Goal: Contribute content: Contribute content

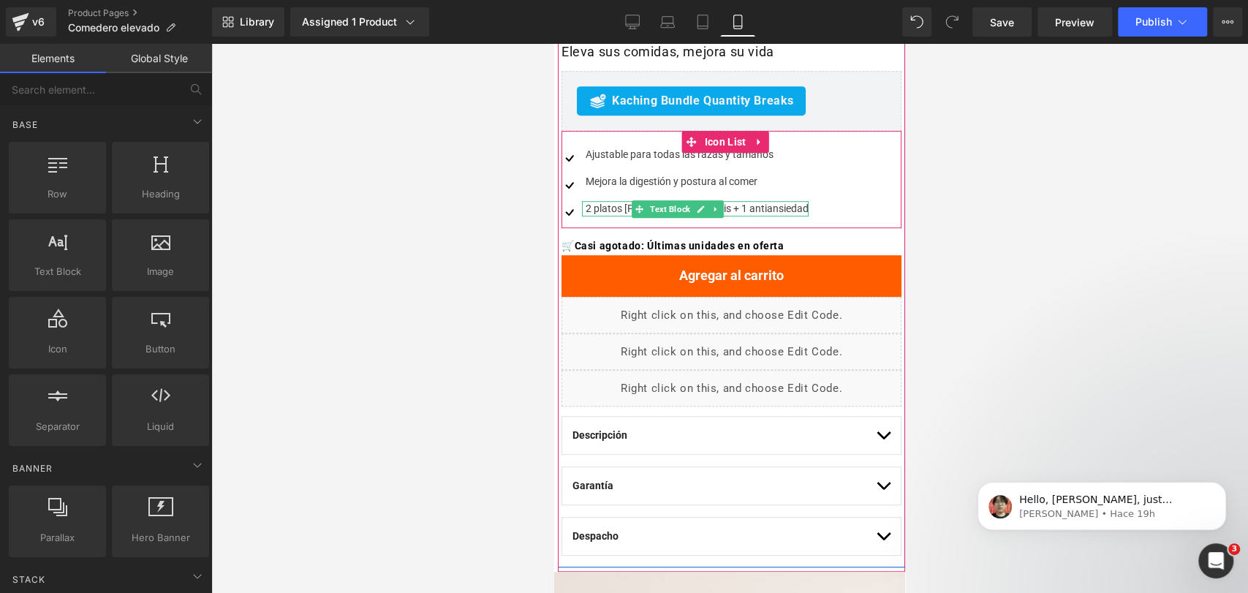
click at [627, 208] on div "2 platos [PERSON_NAME] gratis + 1 antiansiedad" at bounding box center [695, 208] width 227 height 15
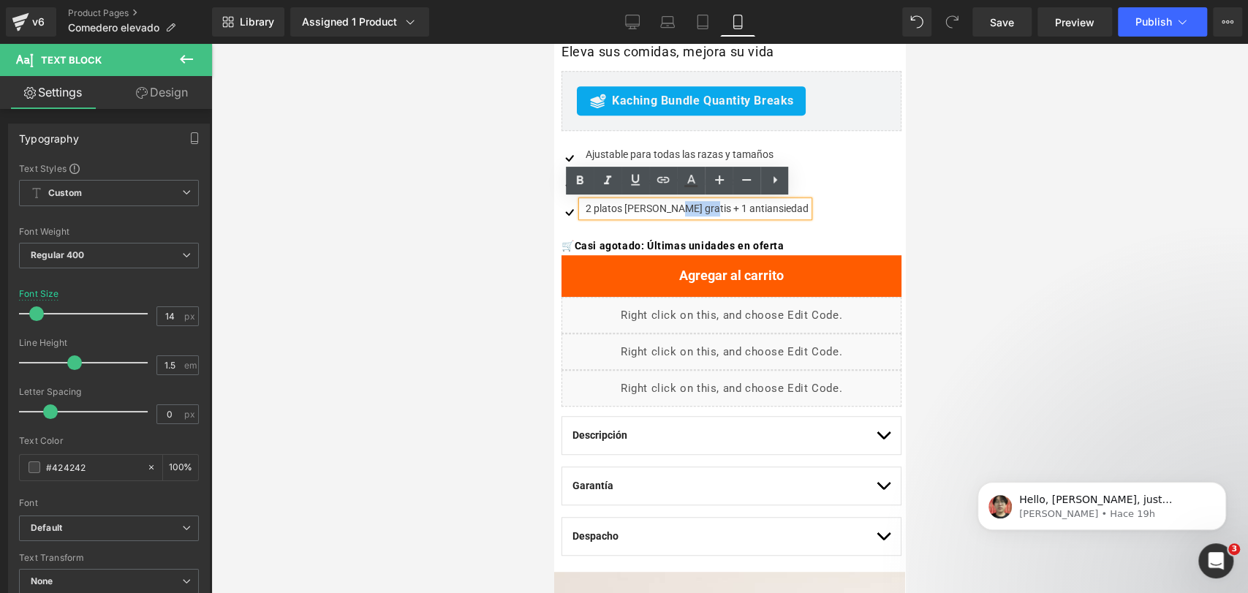
drag, startPoint x: 663, startPoint y: 206, endPoint x: 691, endPoint y: 208, distance: 27.8
click at [691, 208] on div "2 platos [PERSON_NAME] gratis + 1 antiansiedad" at bounding box center [695, 208] width 227 height 15
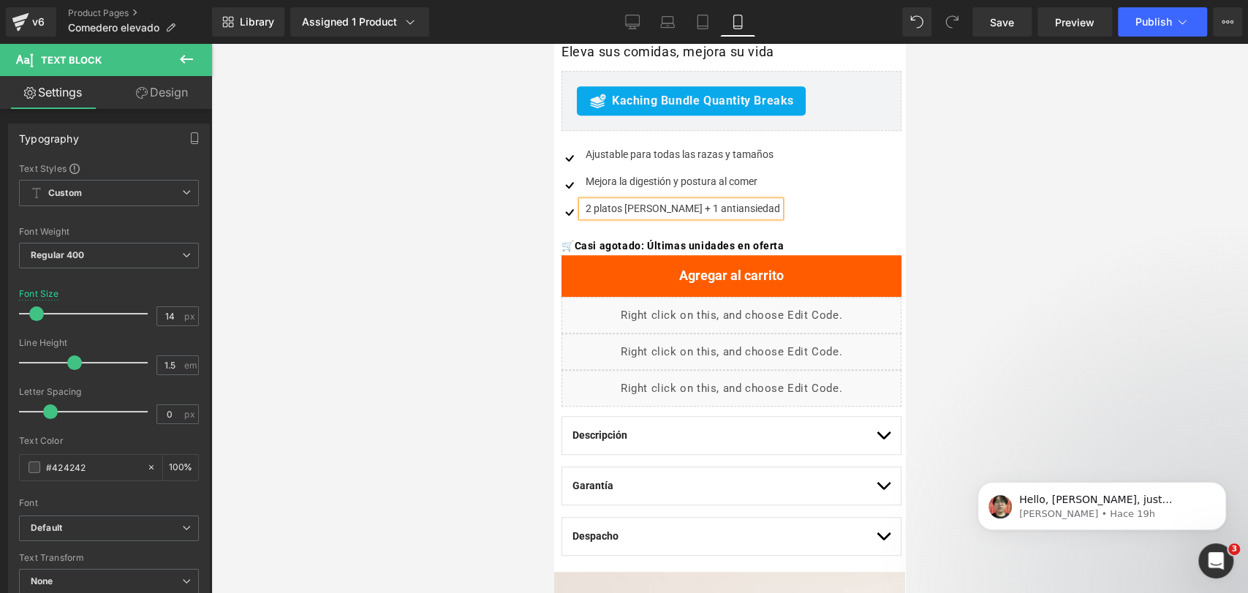
click at [589, 210] on div "2 platos [PERSON_NAME] + 1 antiansiedad" at bounding box center [681, 208] width 198 height 15
click at [1047, 153] on div at bounding box center [729, 318] width 1037 height 549
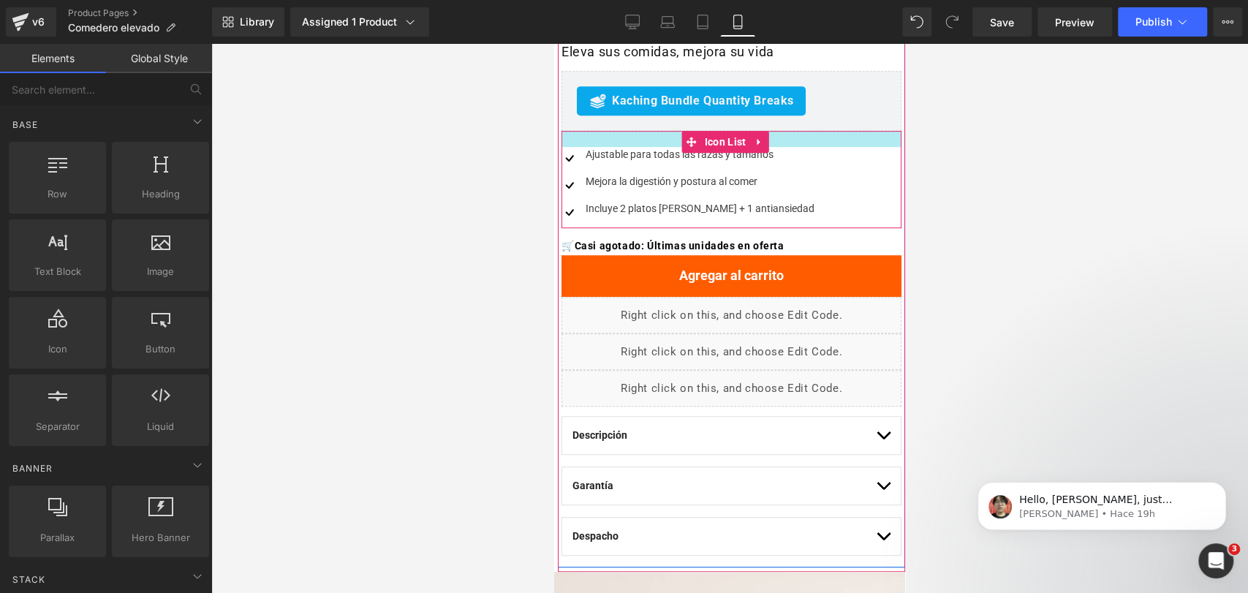
scroll to position [464, 0]
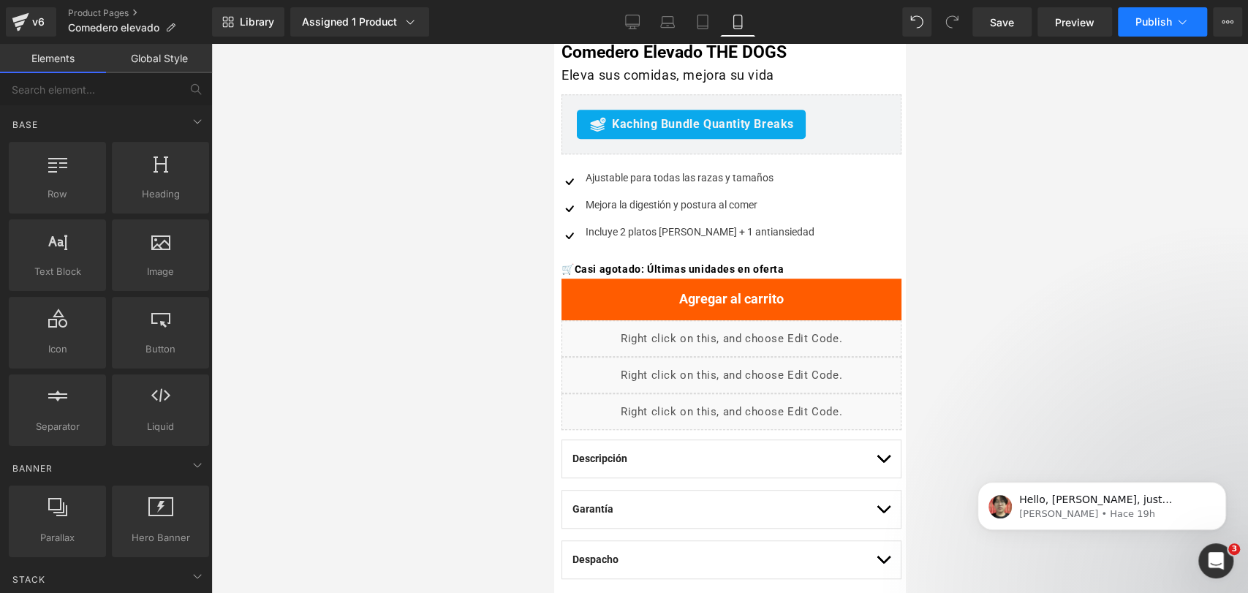
click at [1159, 26] on span "Publish" at bounding box center [1153, 22] width 37 height 12
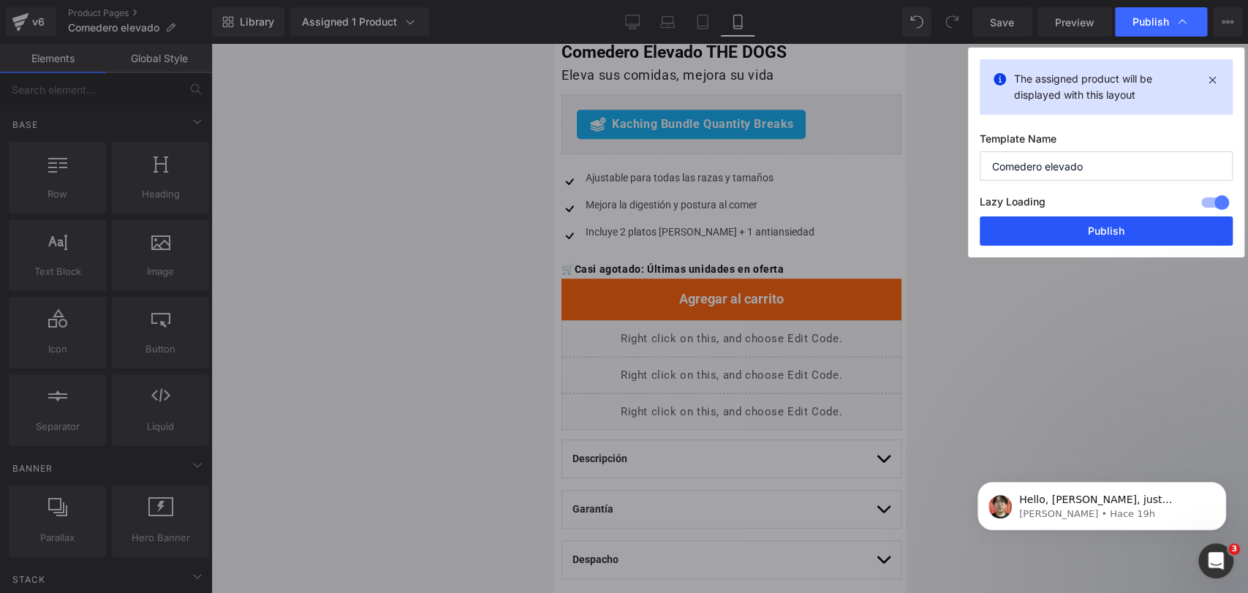
click at [1086, 224] on button "Publish" at bounding box center [1106, 230] width 253 height 29
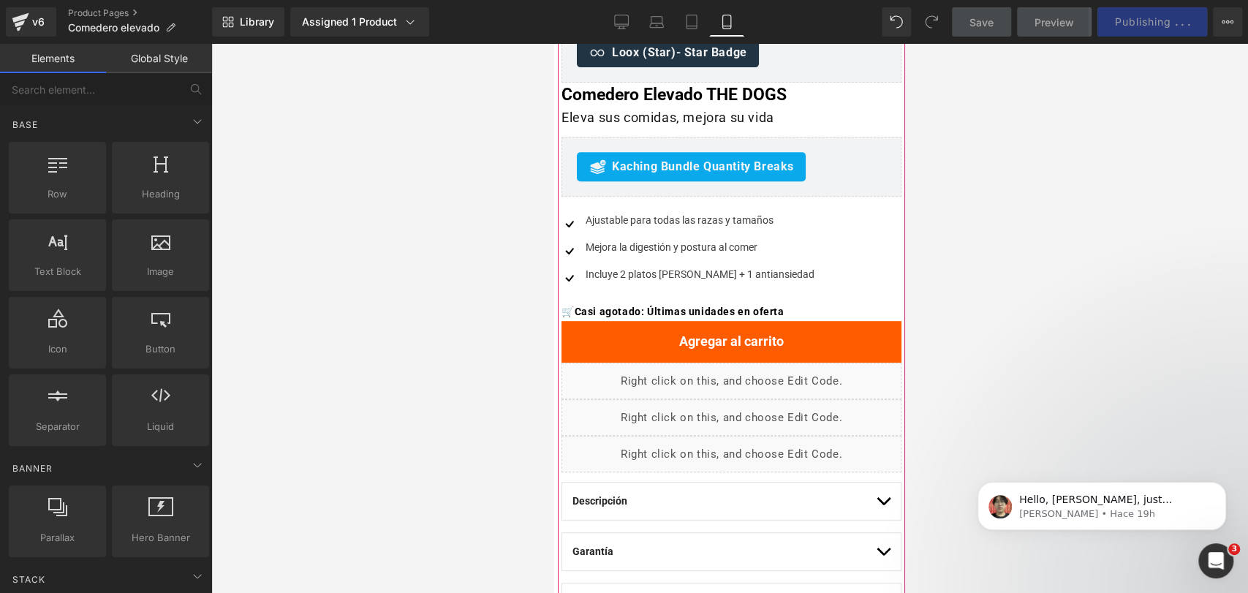
scroll to position [422, 0]
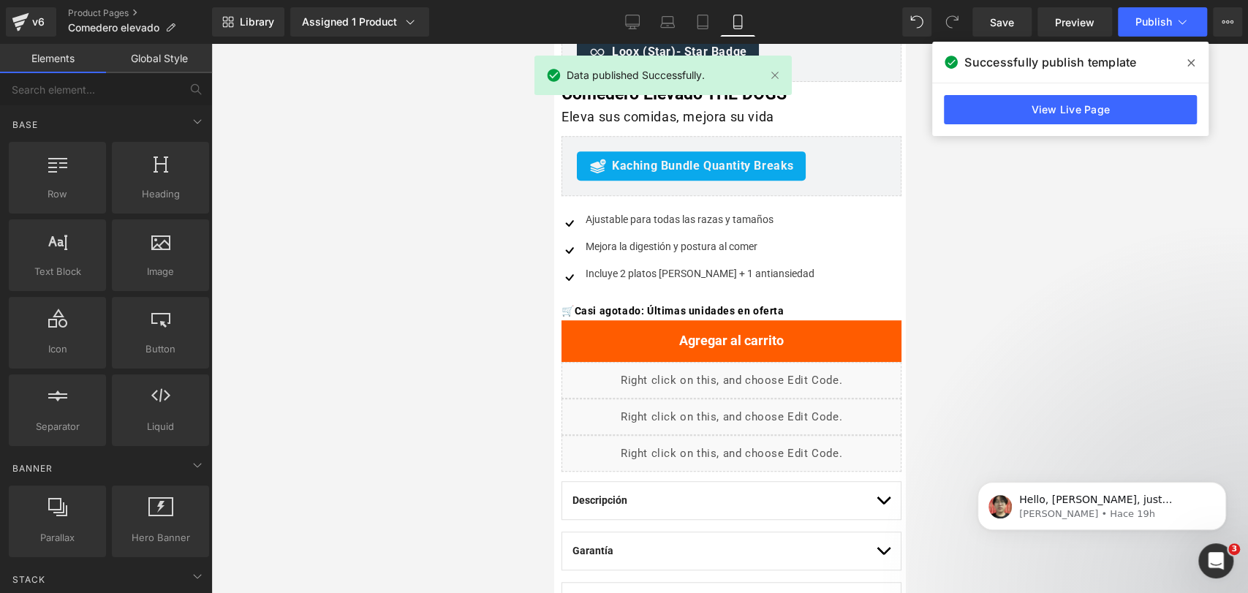
click at [1192, 66] on icon at bounding box center [1190, 63] width 7 height 12
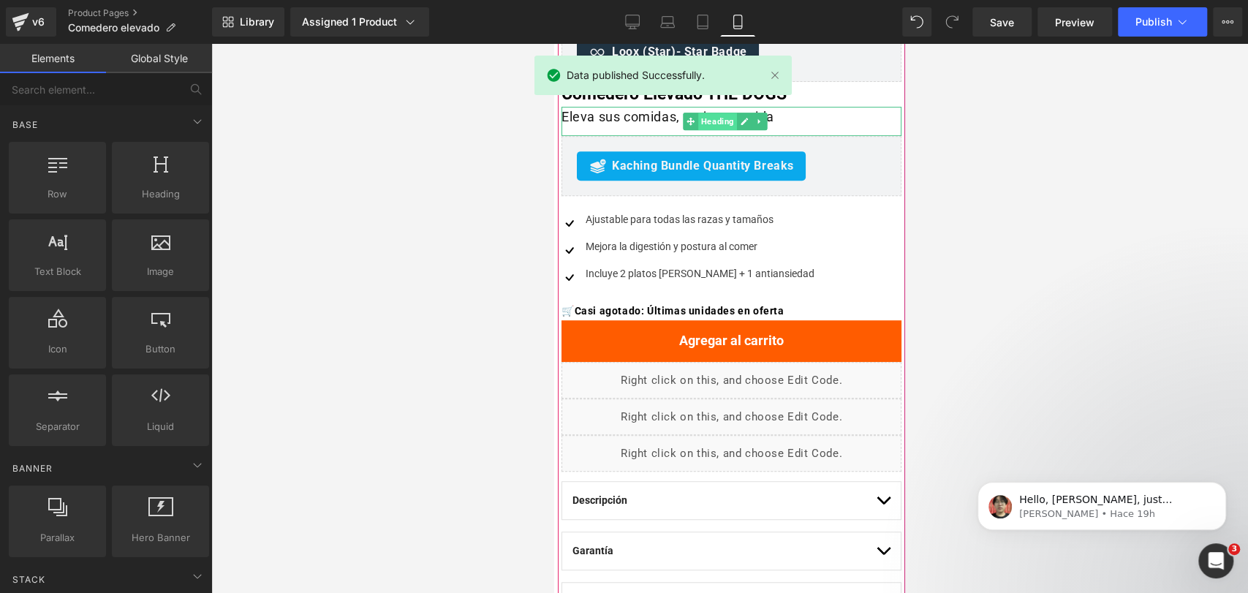
click at [723, 124] on span "Heading" at bounding box center [717, 122] width 39 height 18
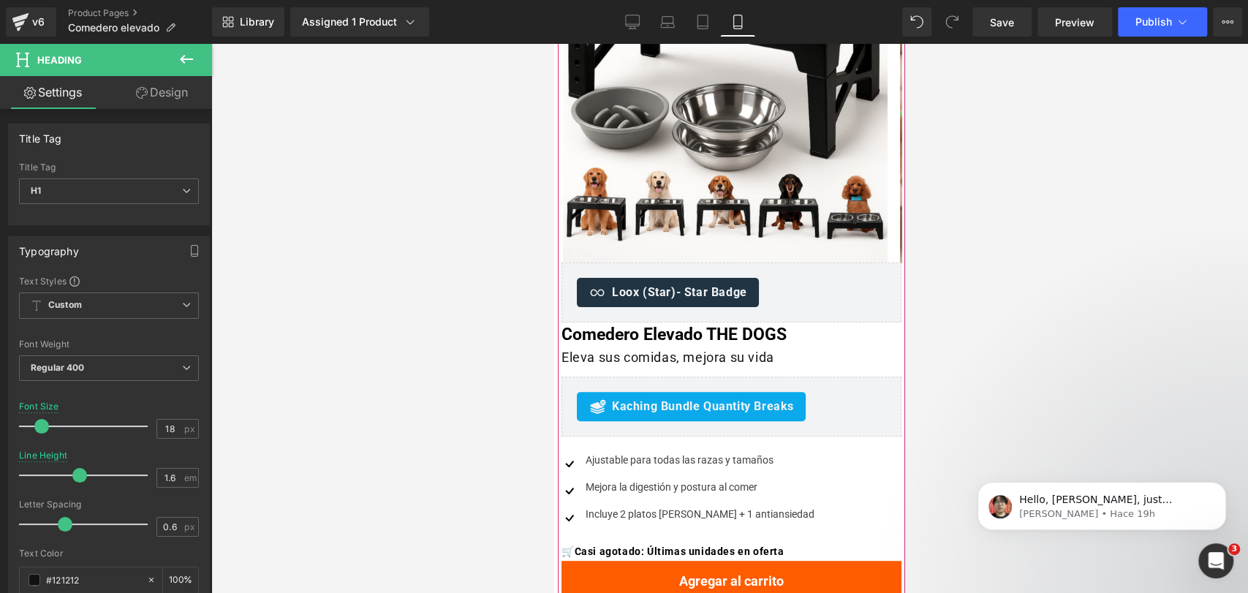
scroll to position [181, 0]
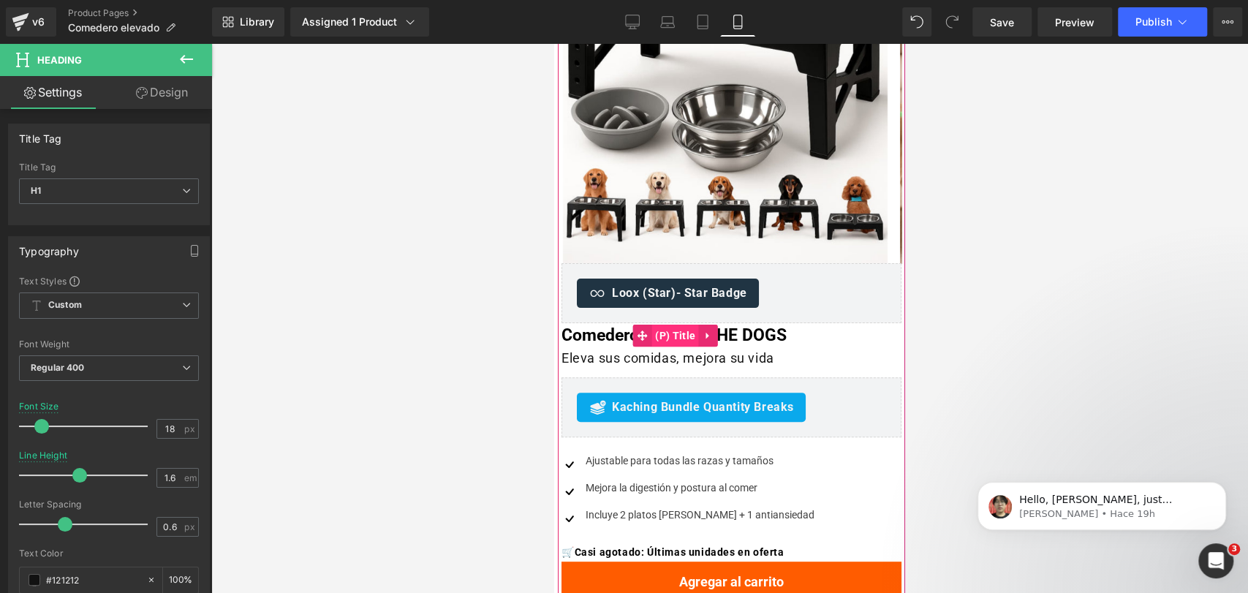
click at [687, 333] on span "(P) Title" at bounding box center [675, 336] width 48 height 22
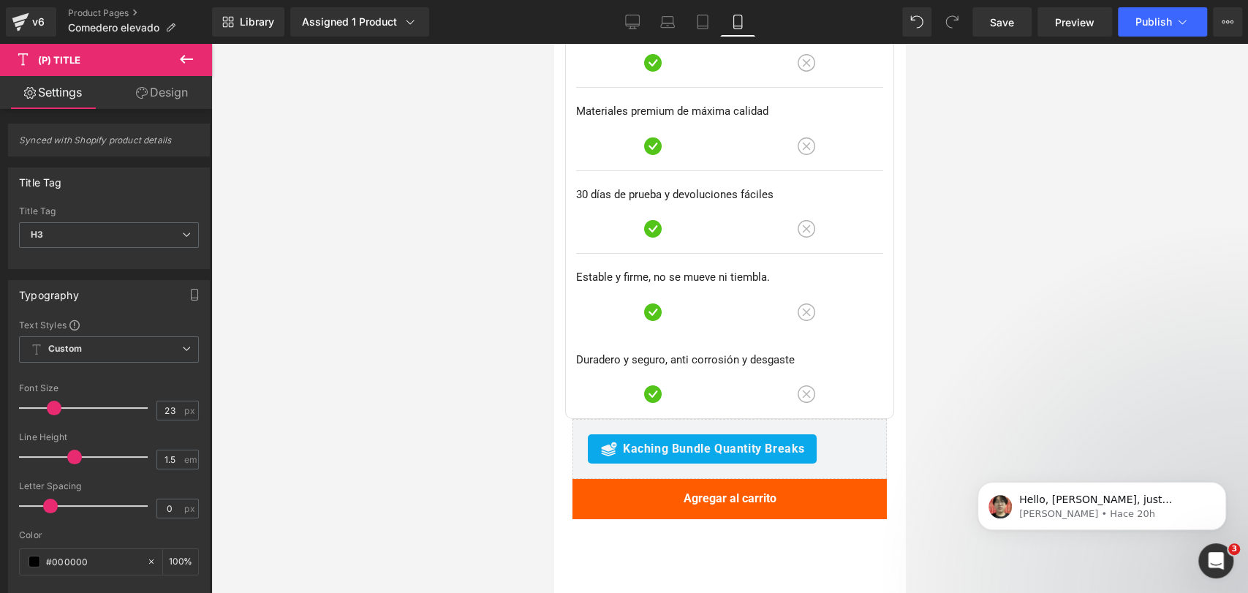
scroll to position [7162, 0]
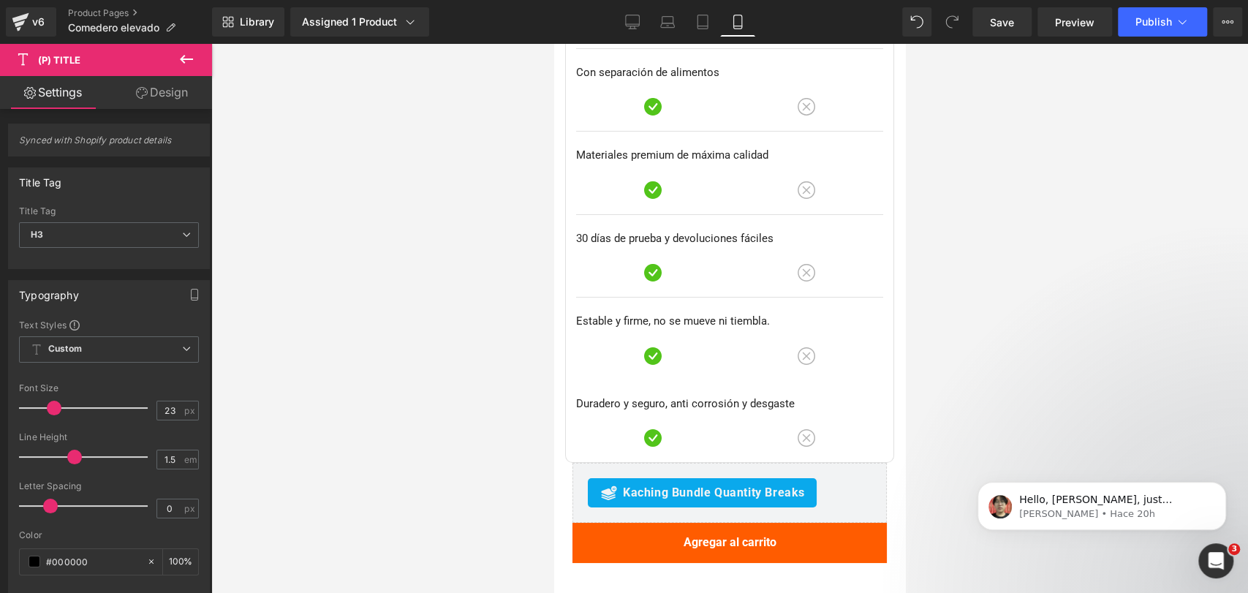
click at [197, 55] on button at bounding box center [186, 60] width 51 height 32
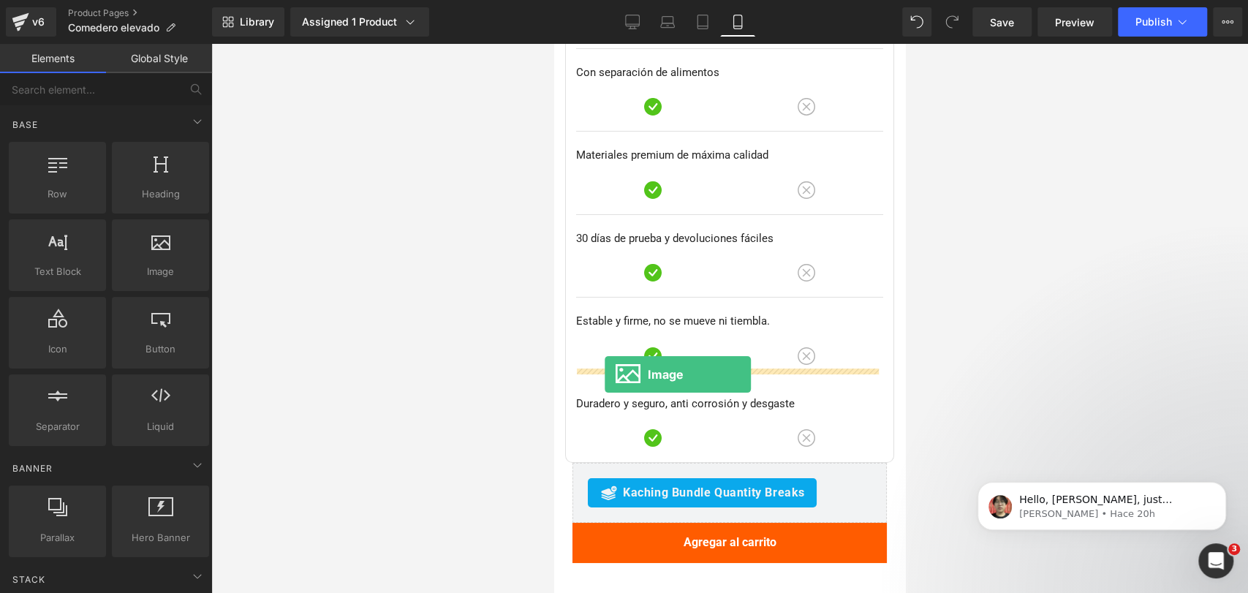
drag, startPoint x: 735, startPoint y: 288, endPoint x: 605, endPoint y: 374, distance: 156.1
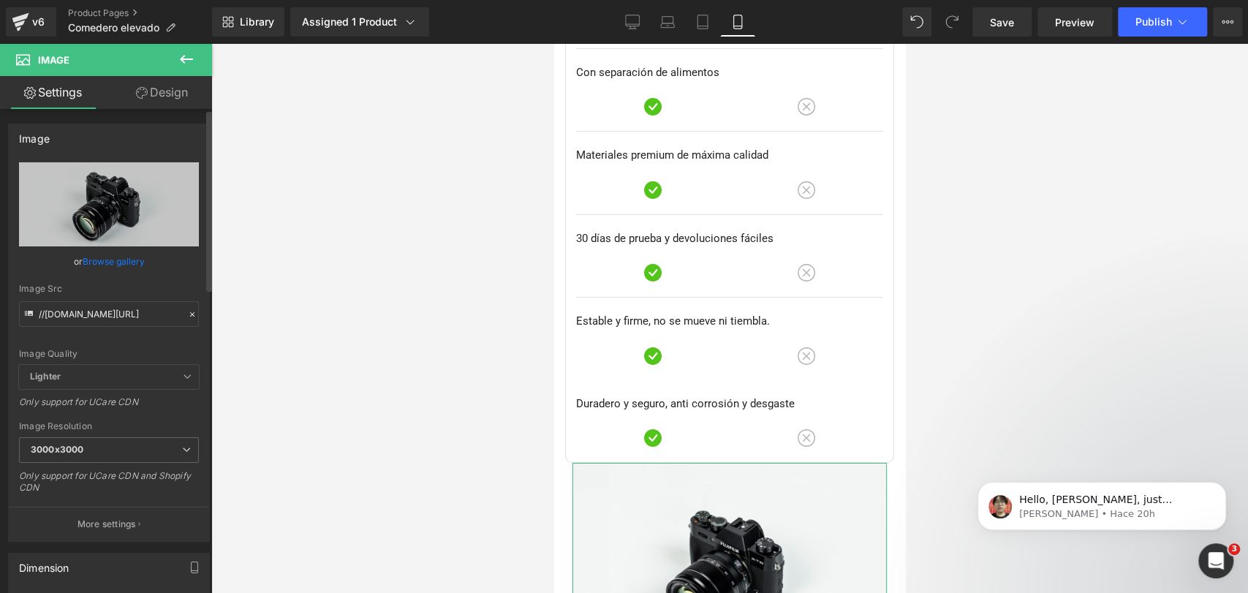
click at [142, 258] on div "or Browse gallery" at bounding box center [109, 261] width 180 height 15
click at [122, 258] on link "Browse gallery" at bounding box center [114, 262] width 62 height 26
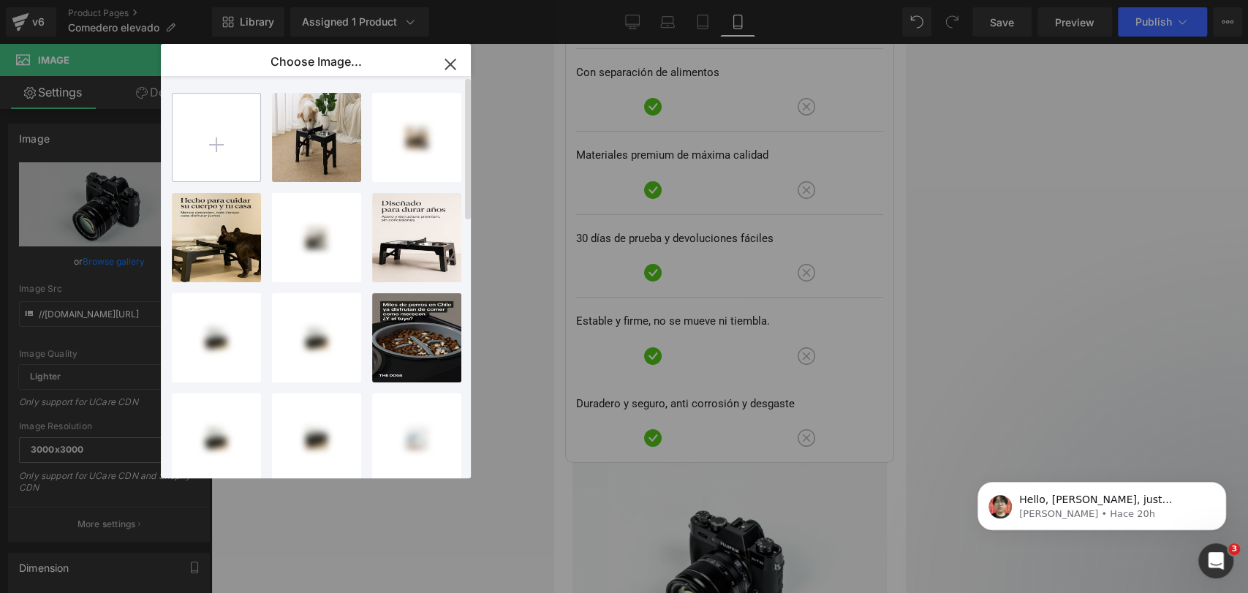
click at [228, 137] on input "file" at bounding box center [217, 138] width 88 height 88
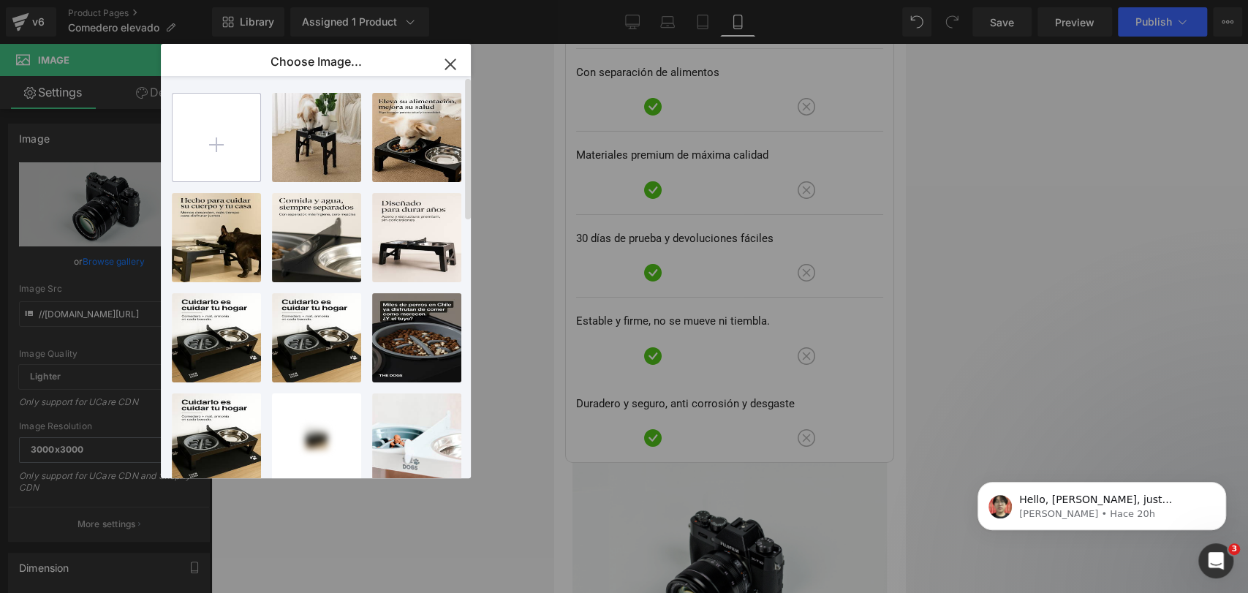
type input "C:\fakepath\comedero_better_3 (6).jpg"
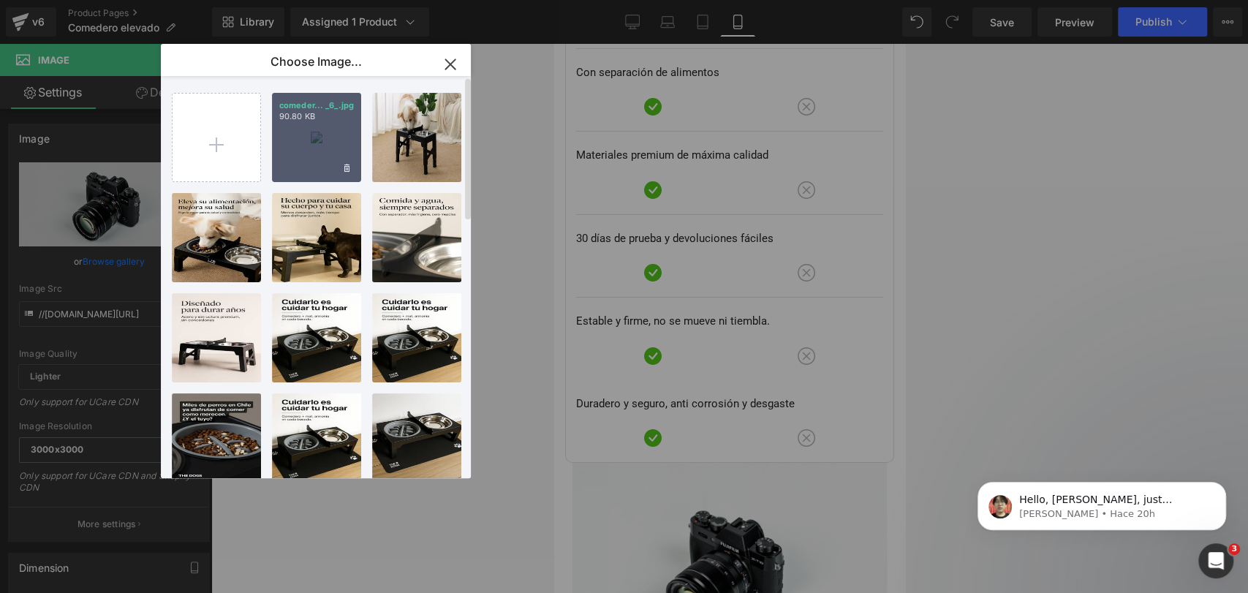
click at [328, 139] on div "comeder... _6_.jpg 90.80 KB" at bounding box center [316, 137] width 89 height 89
type input "[URL][DOMAIN_NAME]"
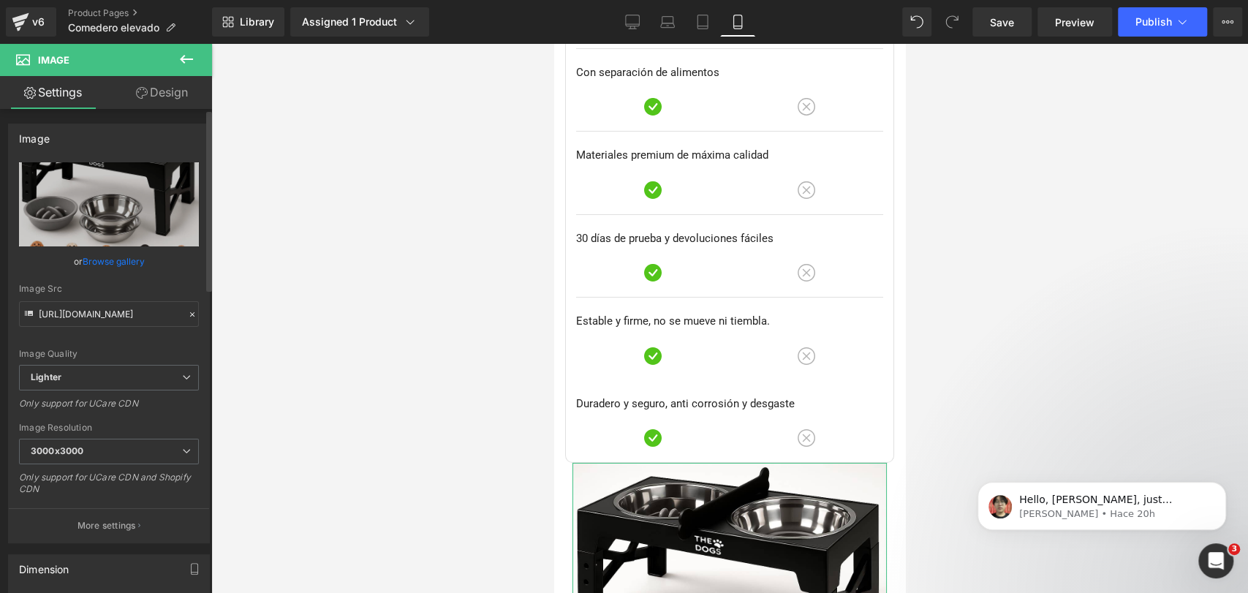
click at [140, 259] on link "Browse gallery" at bounding box center [114, 262] width 62 height 26
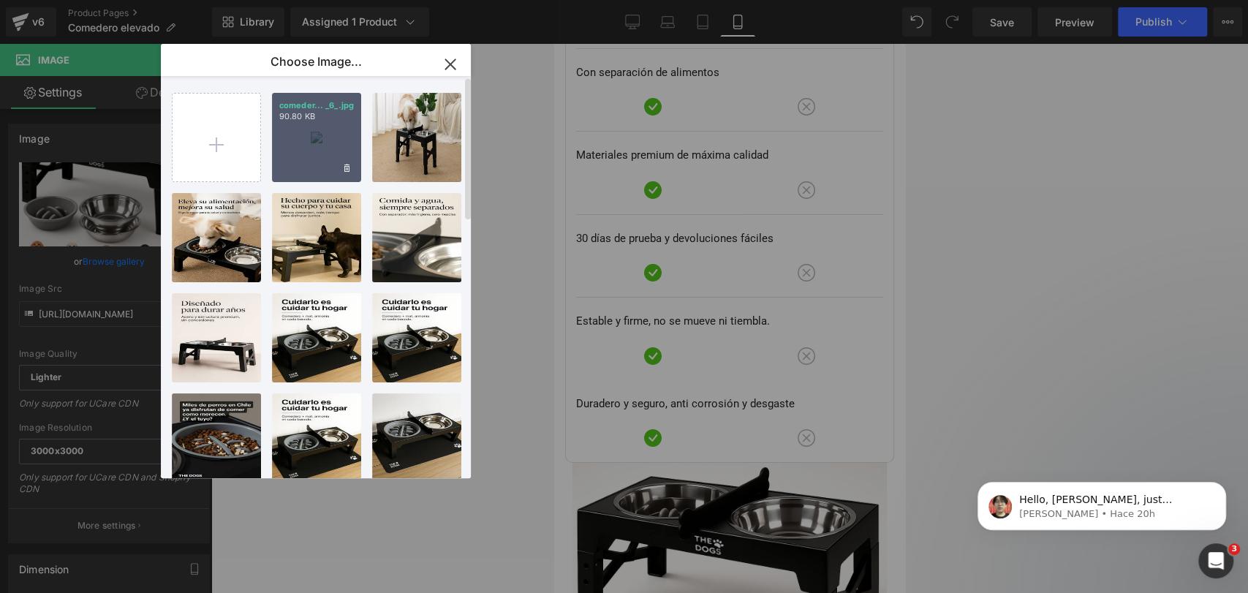
click at [298, 155] on div "comeder... _6_.jpg 90.80 KB" at bounding box center [316, 137] width 89 height 89
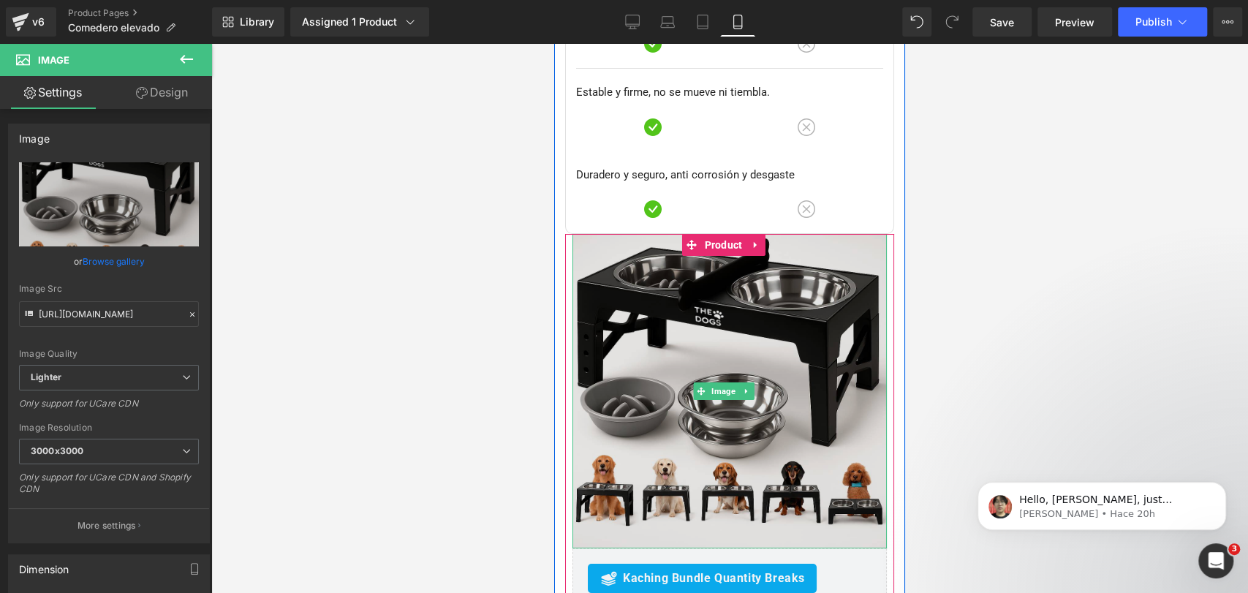
scroll to position [7392, 0]
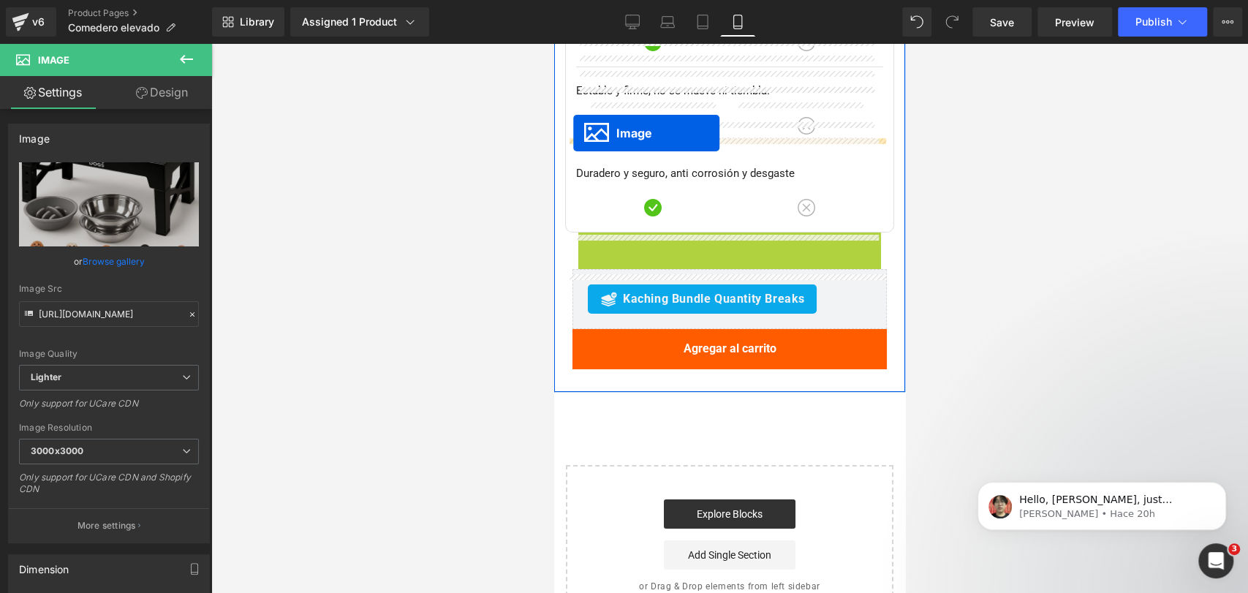
drag, startPoint x: 697, startPoint y: 290, endPoint x: 573, endPoint y: 133, distance: 199.4
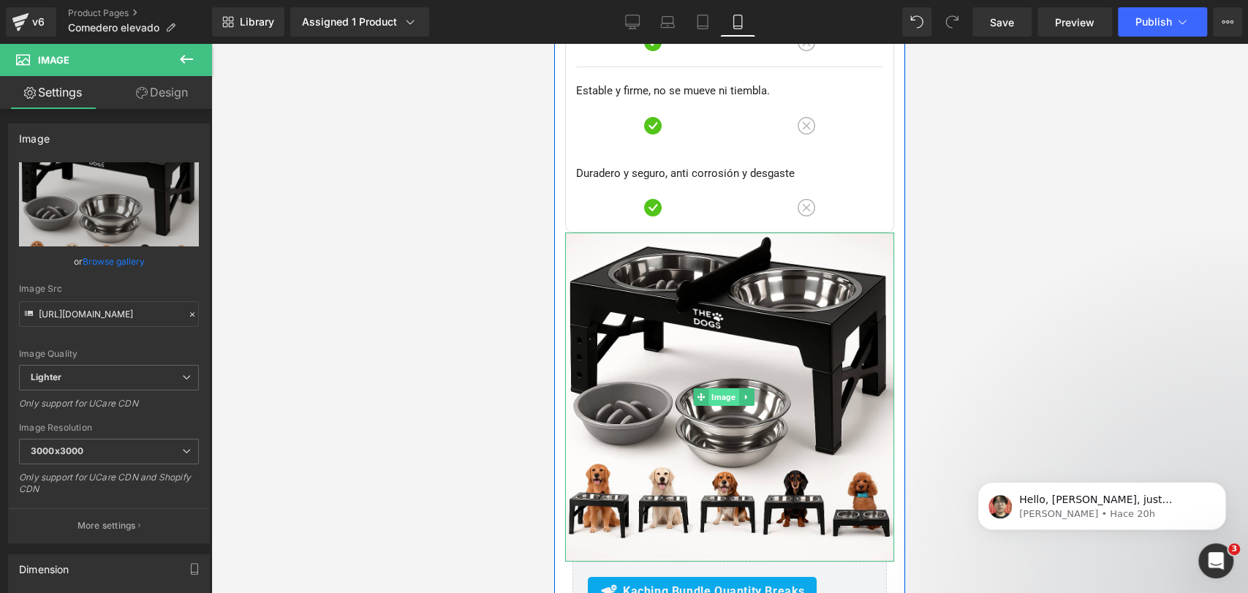
click at [716, 388] on span "Image" at bounding box center [723, 397] width 30 height 18
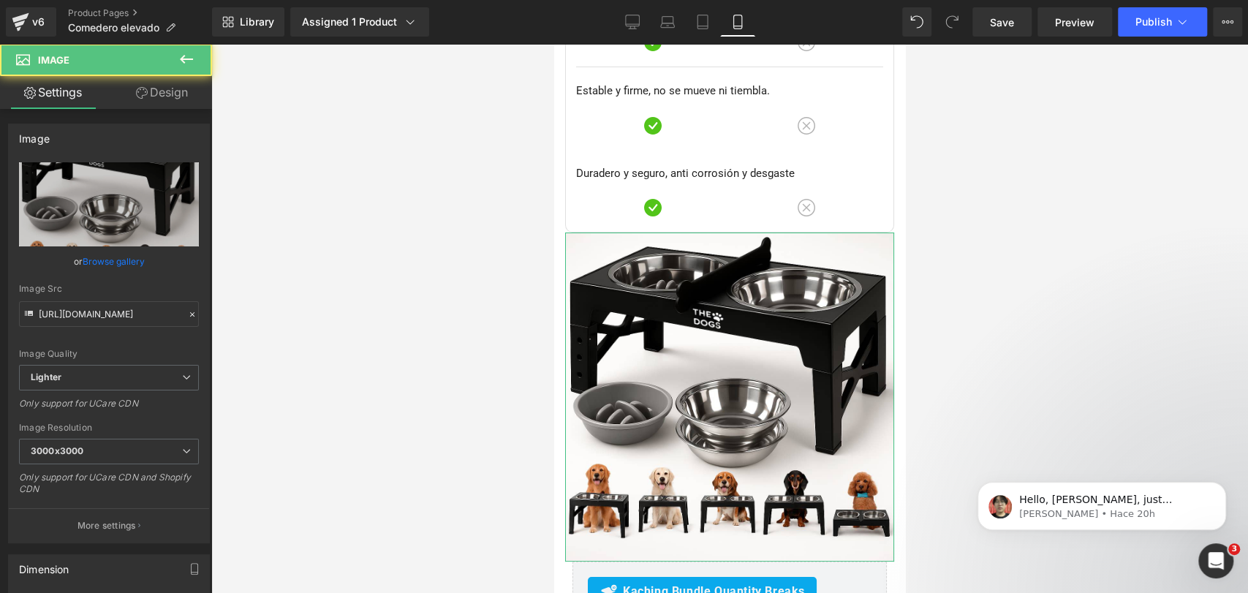
drag, startPoint x: 182, startPoint y: 95, endPoint x: 164, endPoint y: 145, distance: 53.0
click at [182, 95] on link "Design" at bounding box center [162, 92] width 106 height 33
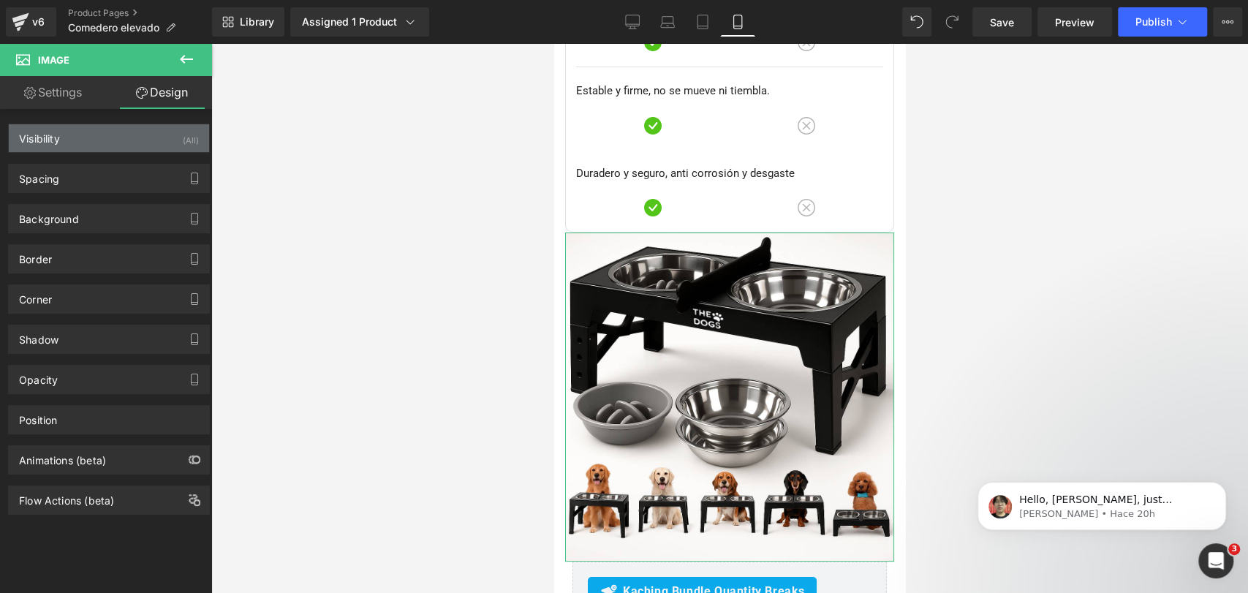
click at [164, 145] on div "Visibility (All)" at bounding box center [109, 138] width 200 height 28
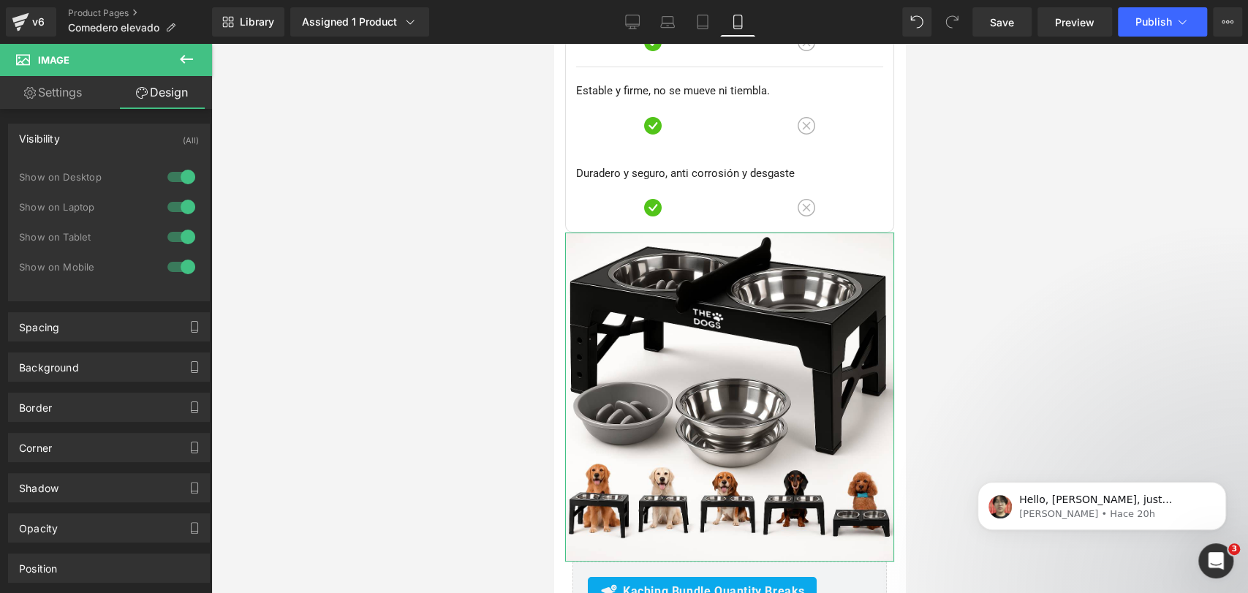
click at [174, 175] on div at bounding box center [181, 176] width 35 height 23
click at [181, 200] on div at bounding box center [181, 206] width 35 height 23
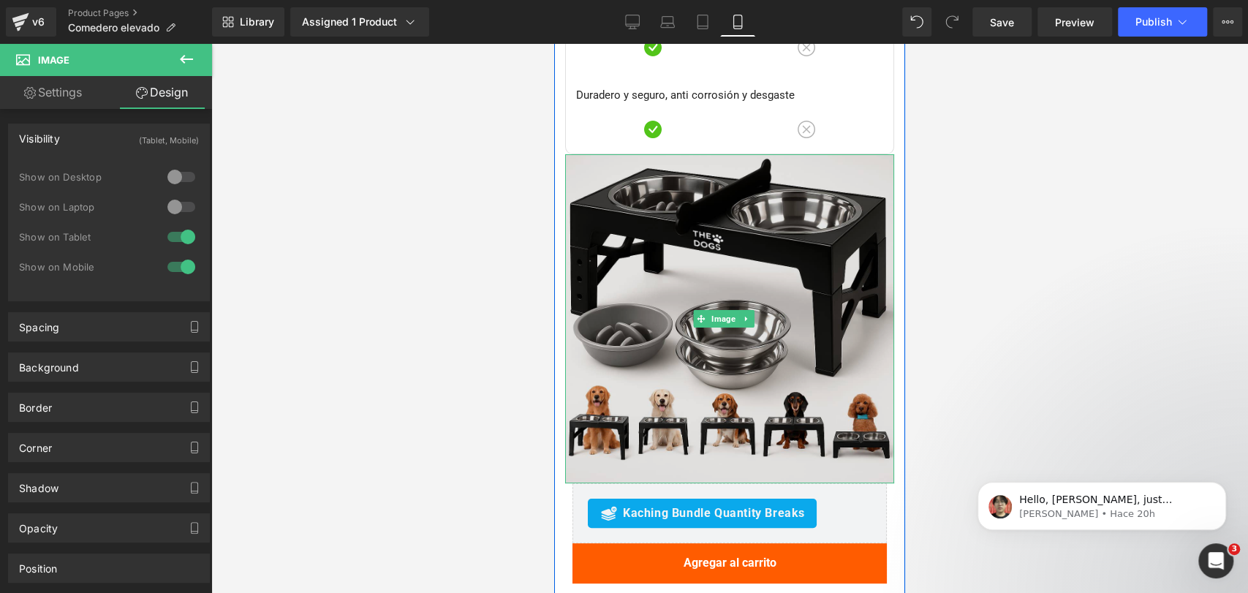
scroll to position [7472, 0]
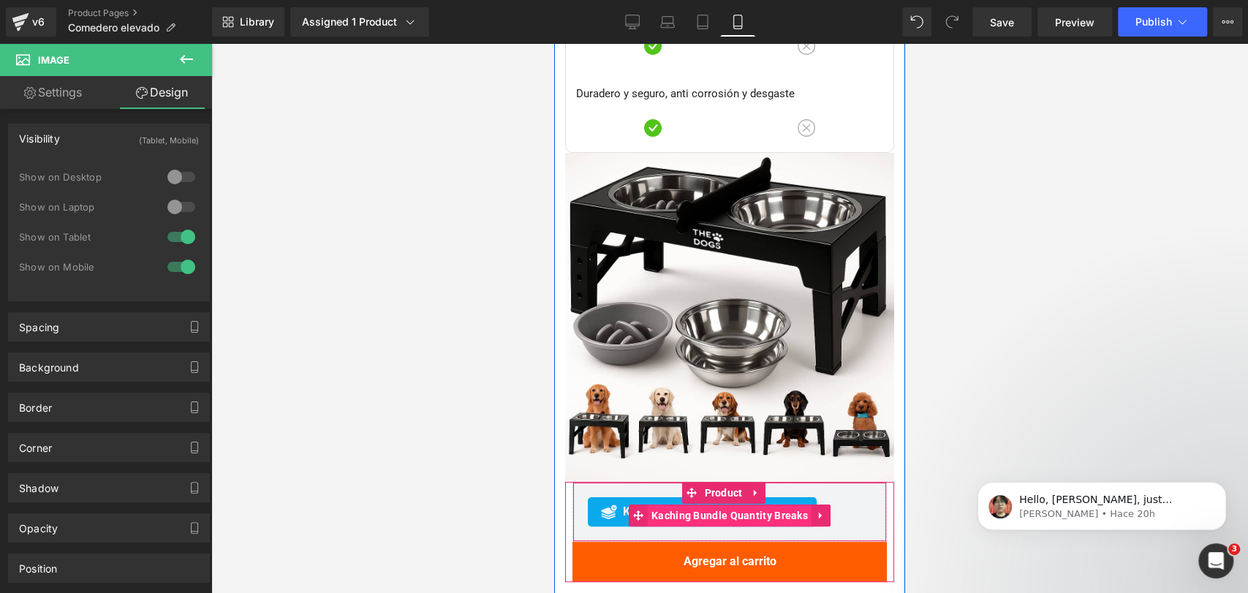
click at [714, 504] on span "Kaching Bundle Quantity Breaks" at bounding box center [730, 515] width 164 height 22
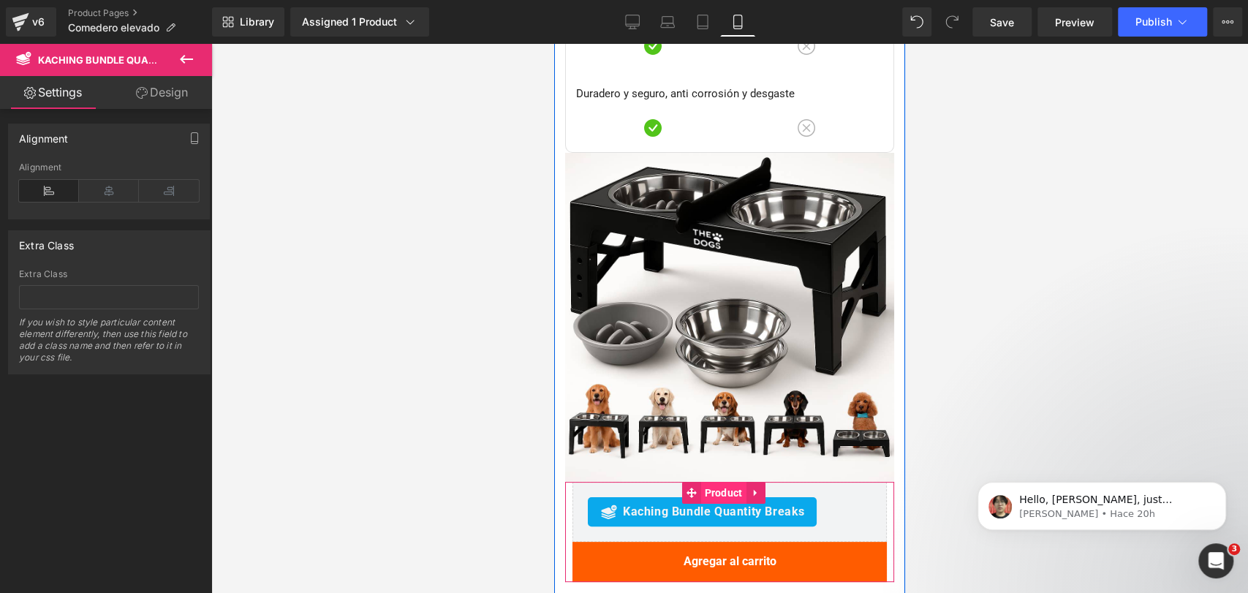
click at [720, 482] on span "Product" at bounding box center [722, 493] width 45 height 22
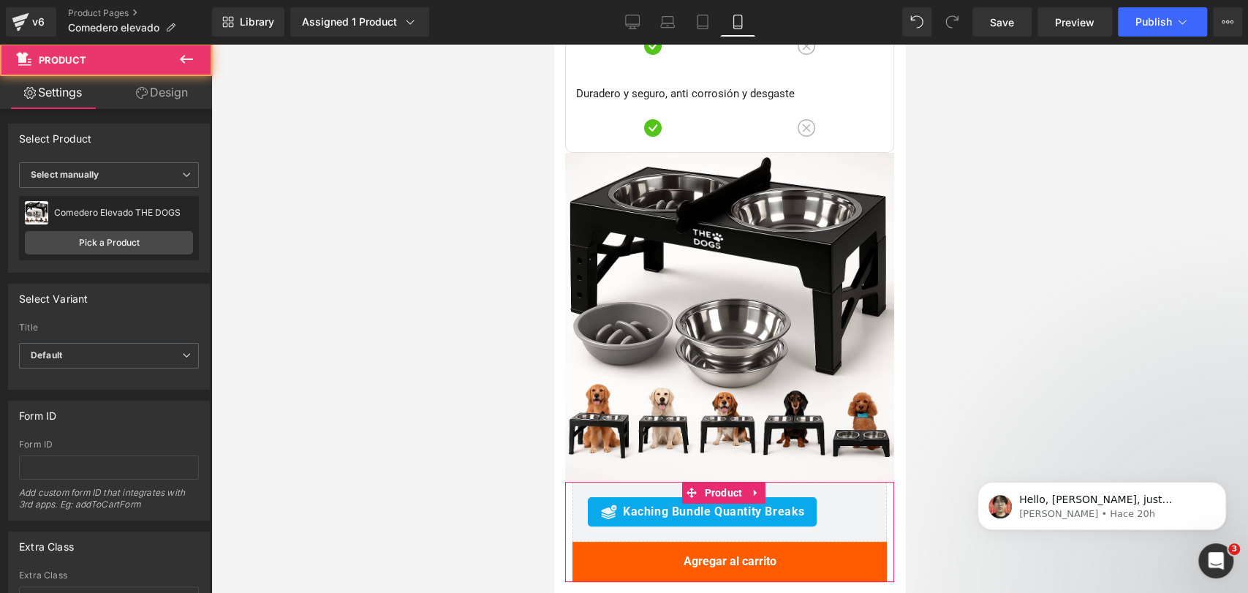
click at [183, 105] on link "Design" at bounding box center [162, 92] width 106 height 33
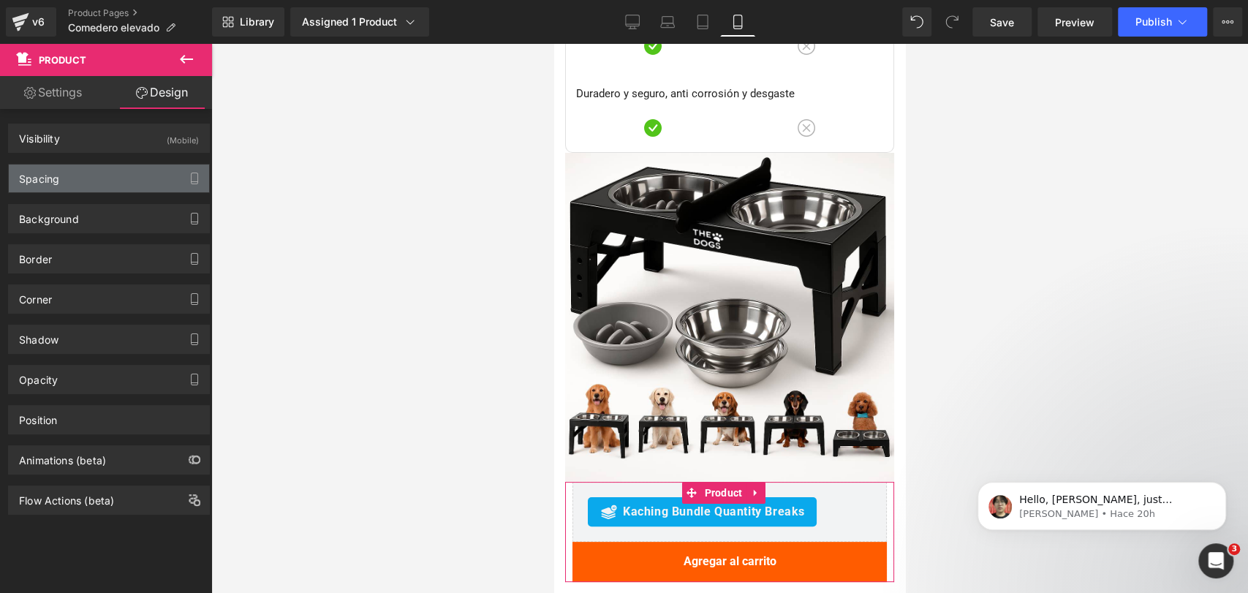
click at [140, 171] on div "Spacing" at bounding box center [109, 178] width 200 height 28
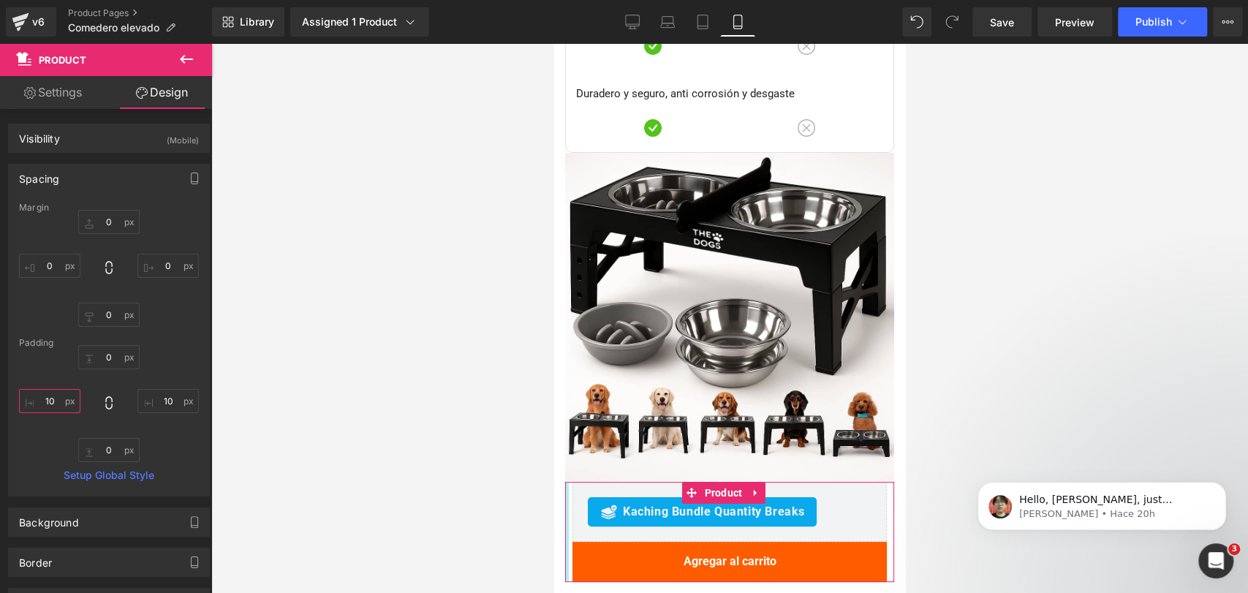
click at [59, 398] on input "10" at bounding box center [49, 401] width 61 height 24
click at [148, 401] on input "10" at bounding box center [167, 401] width 61 height 24
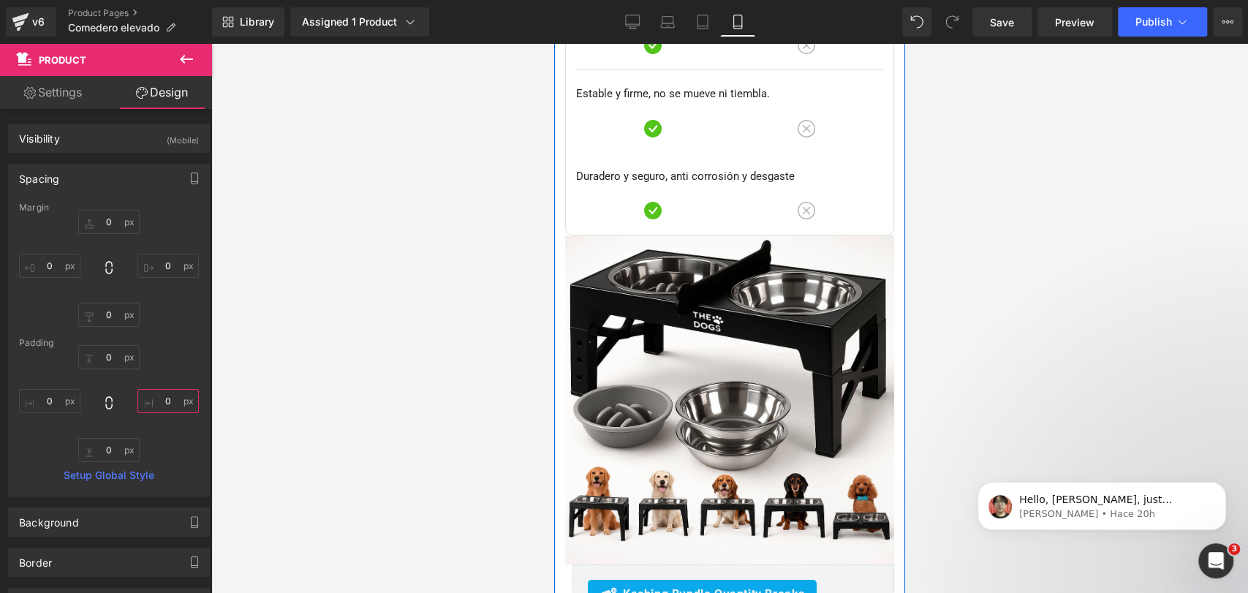
scroll to position [7337, 0]
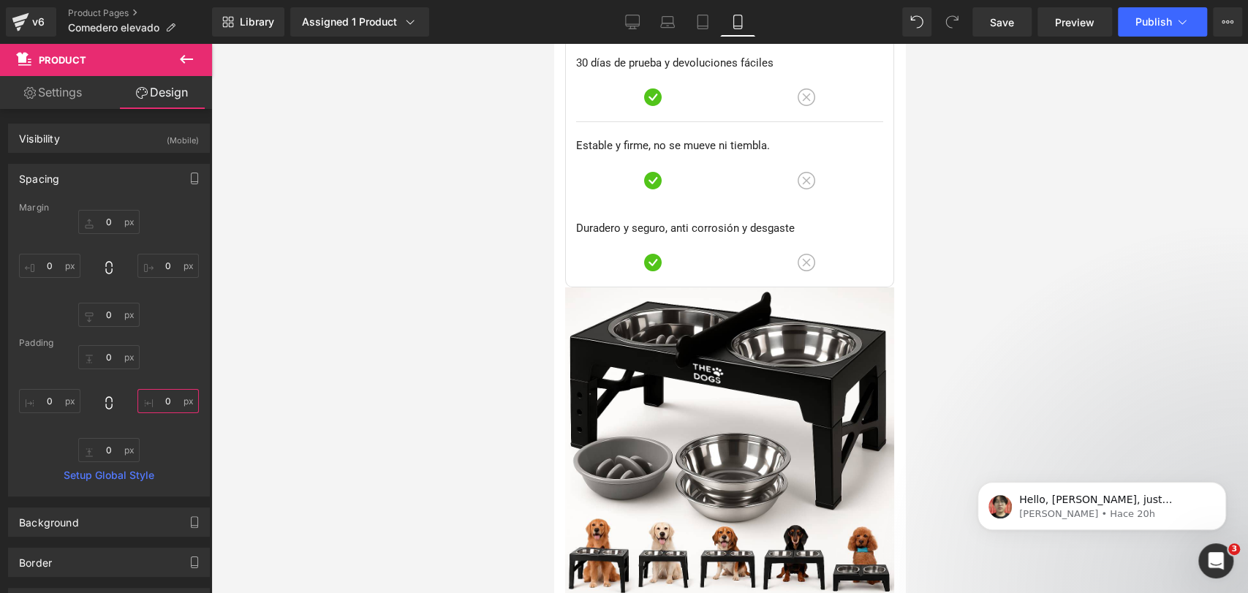
type input "0"
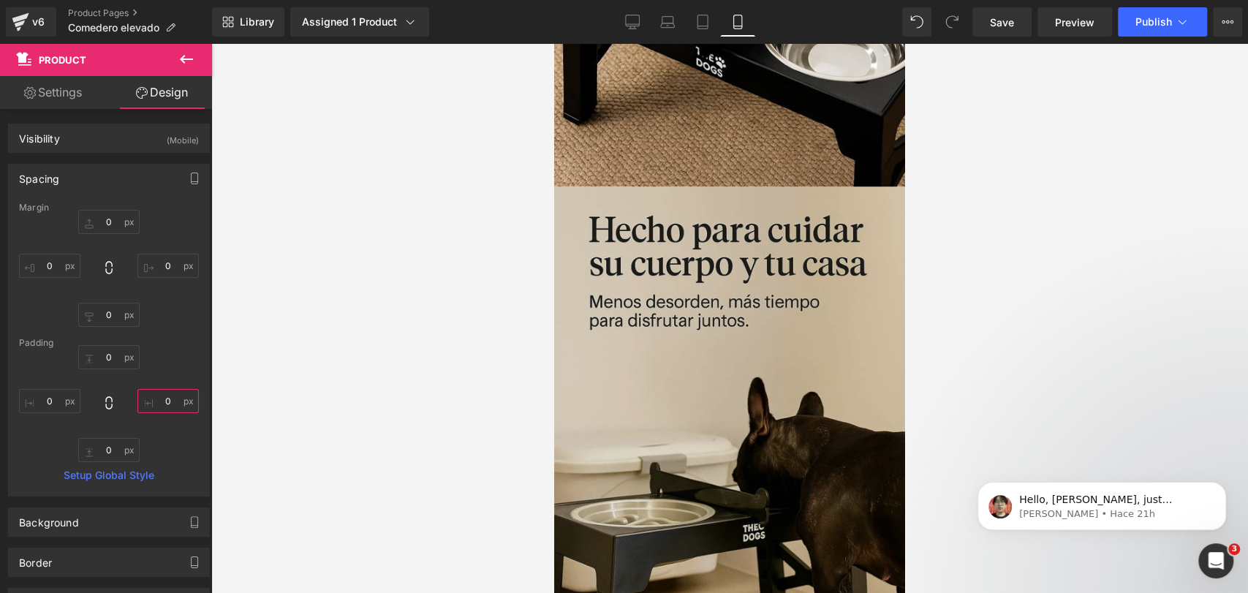
scroll to position [2009, 0]
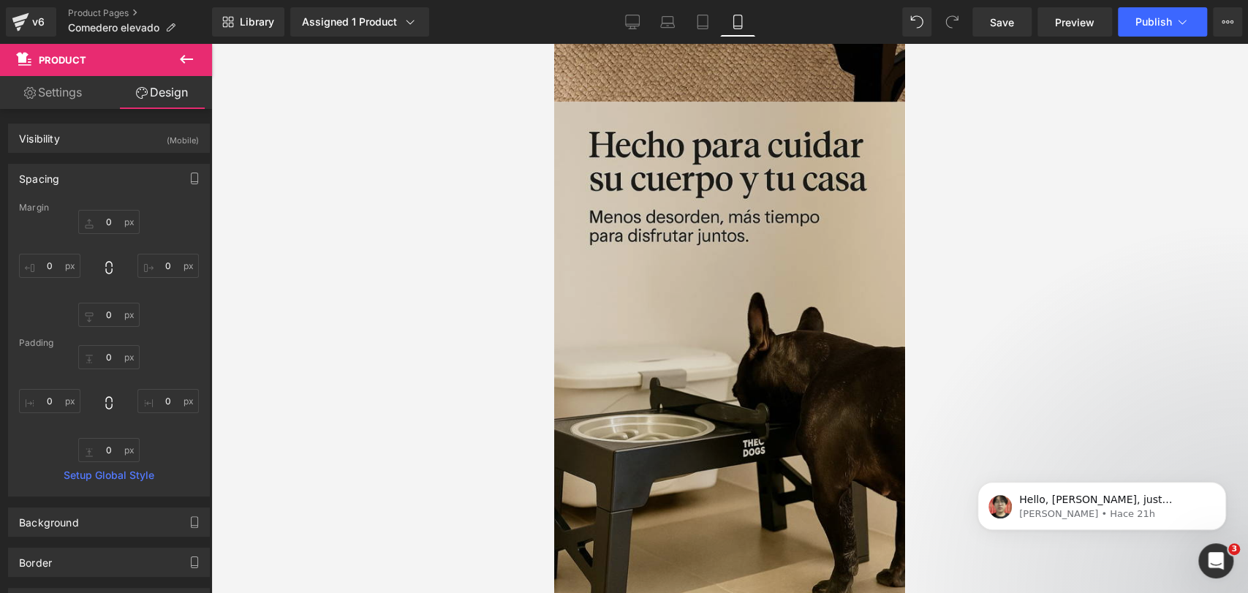
click at [751, 249] on img at bounding box center [729, 365] width 351 height 526
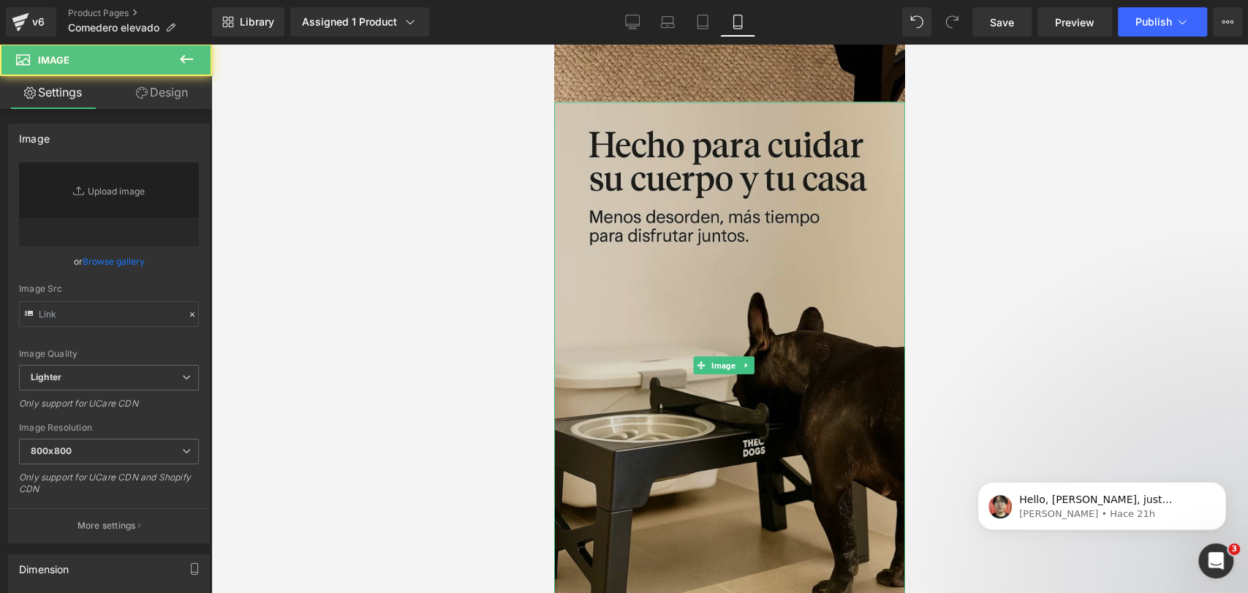
type input "[URL][DOMAIN_NAME]"
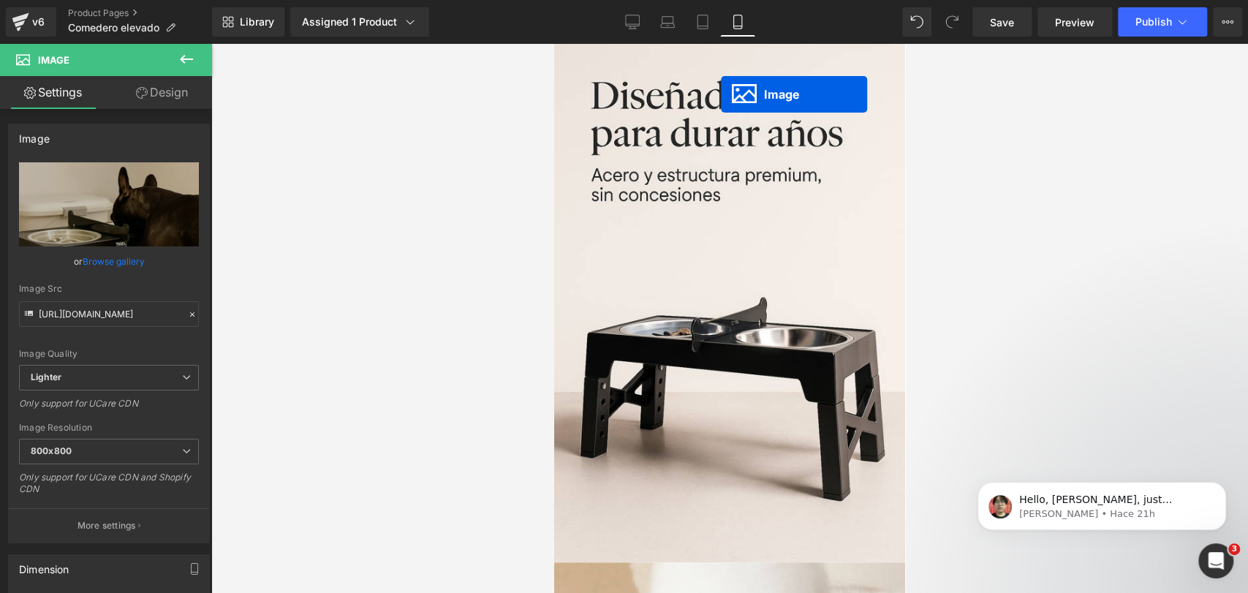
scroll to position [951, 0]
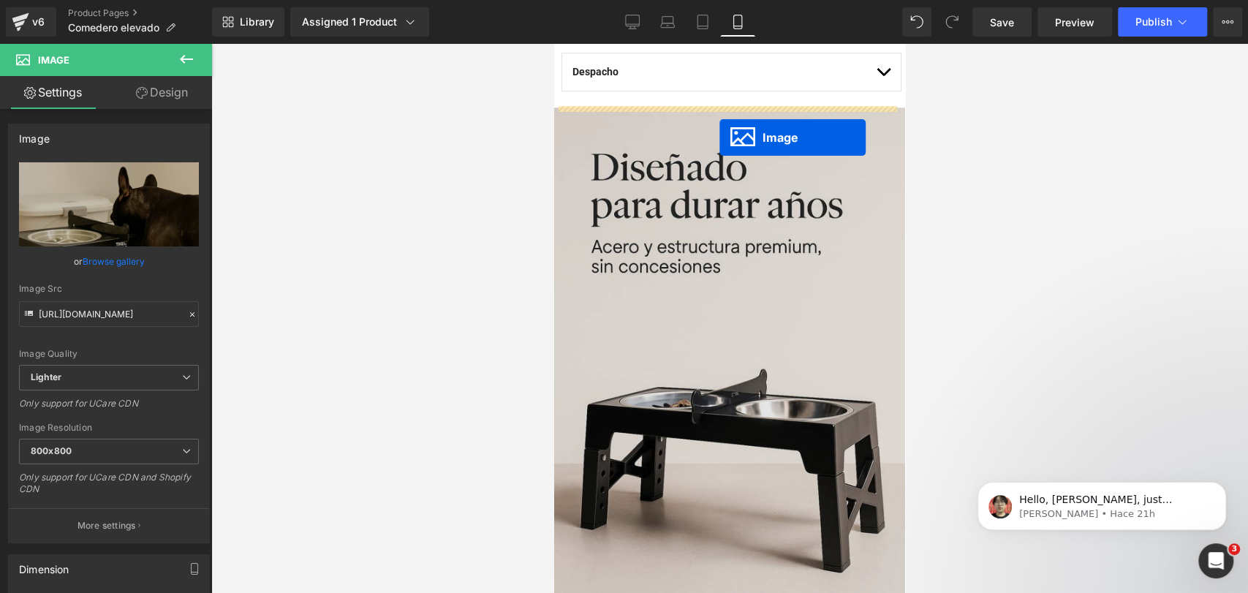
drag, startPoint x: 703, startPoint y: 312, endPoint x: 719, endPoint y: 137, distance: 176.2
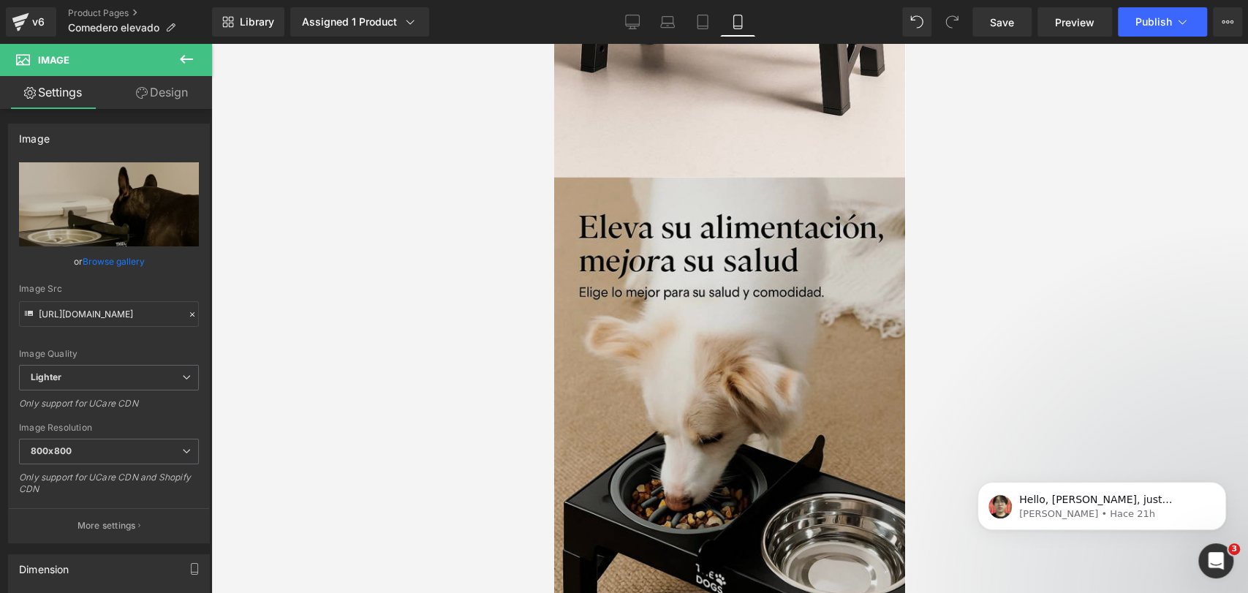
scroll to position [1932, 0]
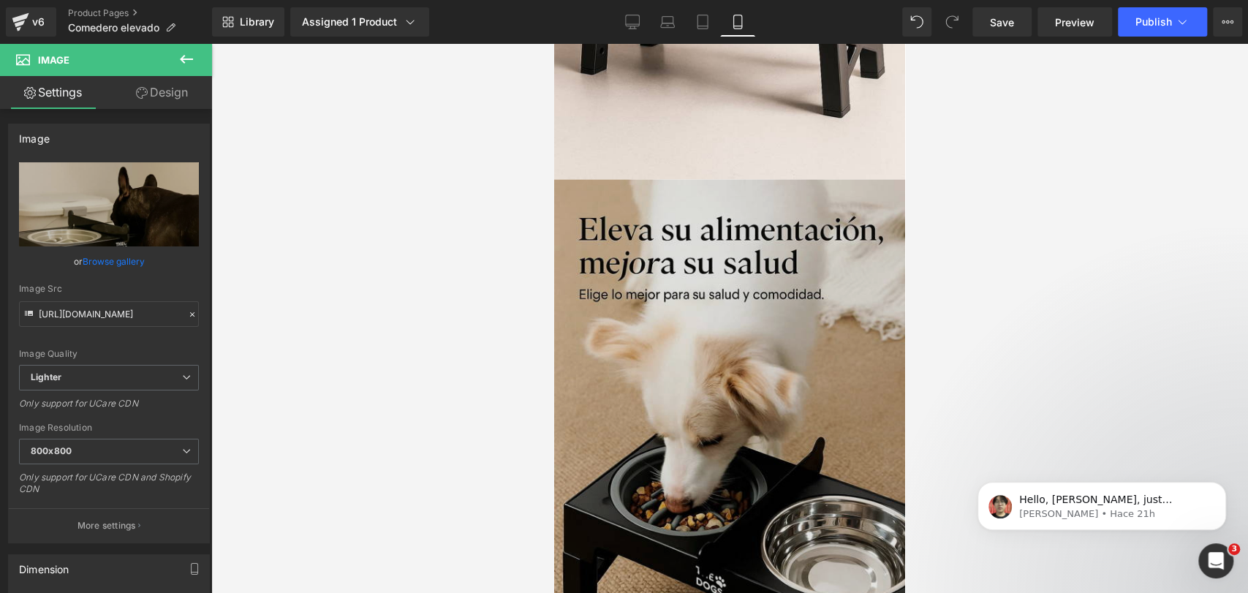
click at [716, 318] on img at bounding box center [729, 443] width 351 height 526
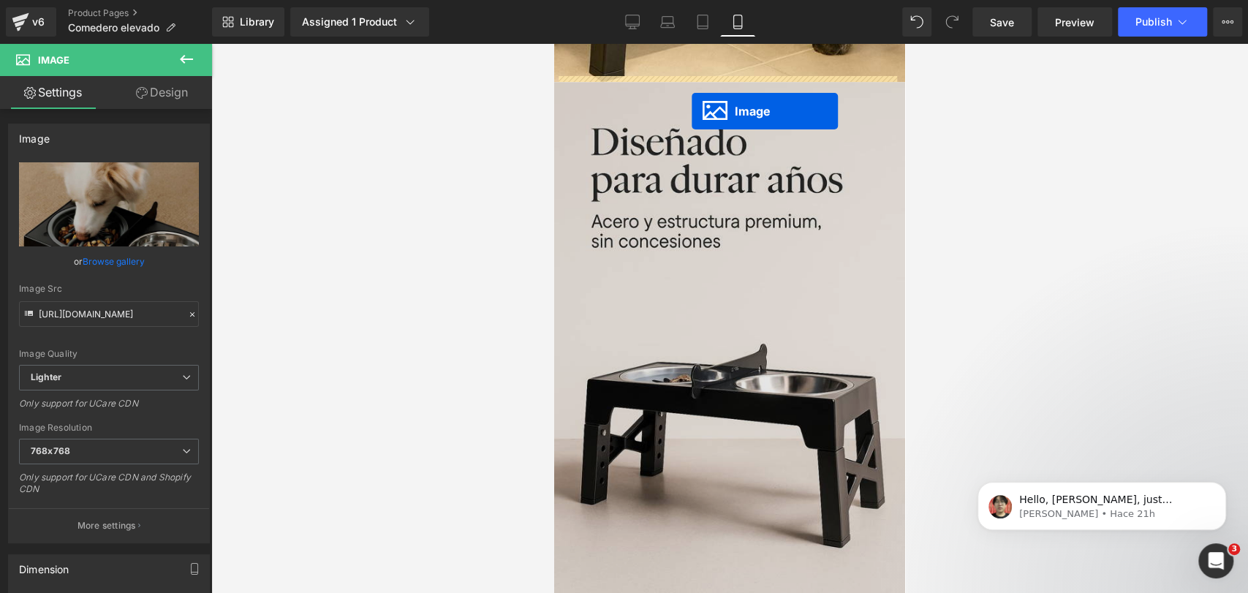
scroll to position [1489, 0]
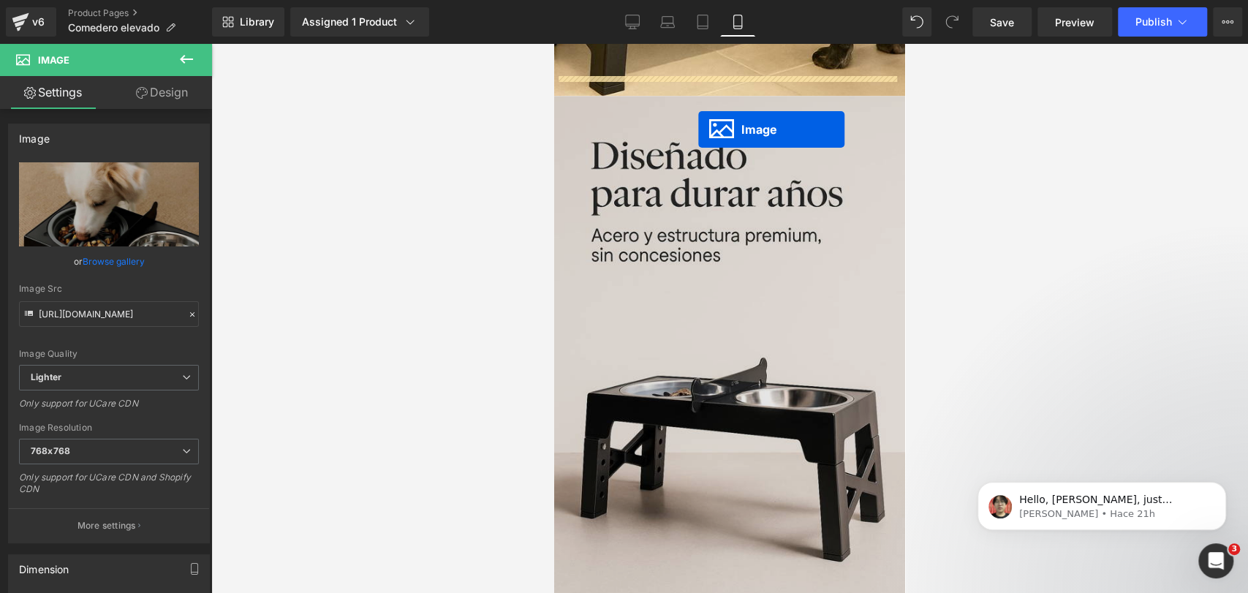
drag, startPoint x: 697, startPoint y: 393, endPoint x: 698, endPoint y: 129, distance: 263.9
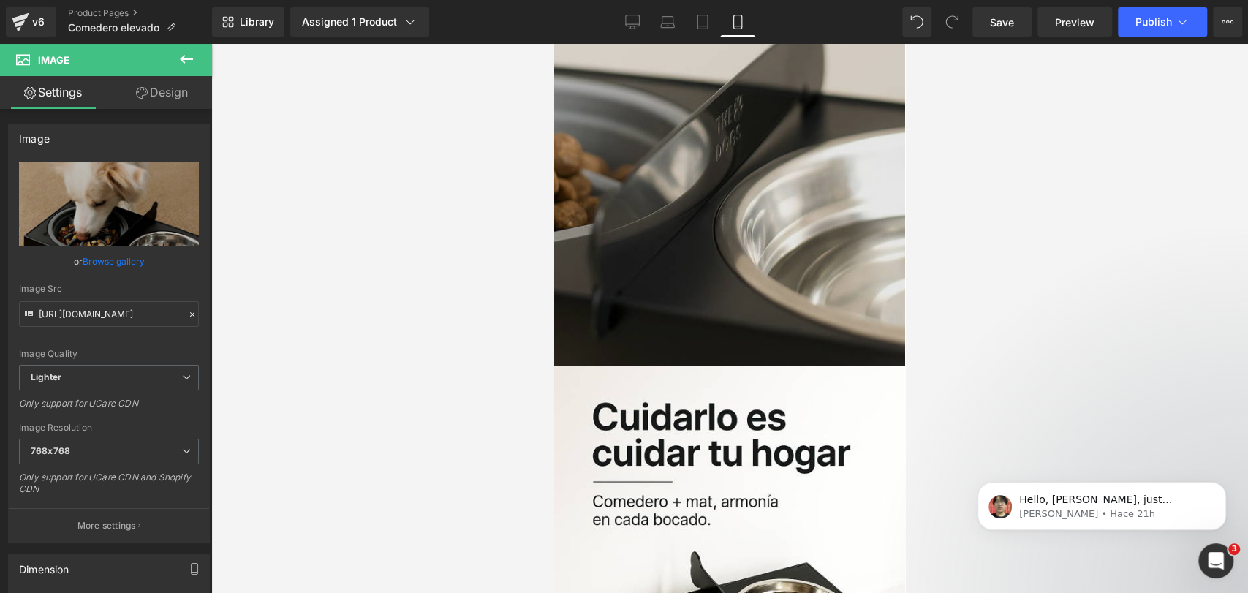
scroll to position [2958, 0]
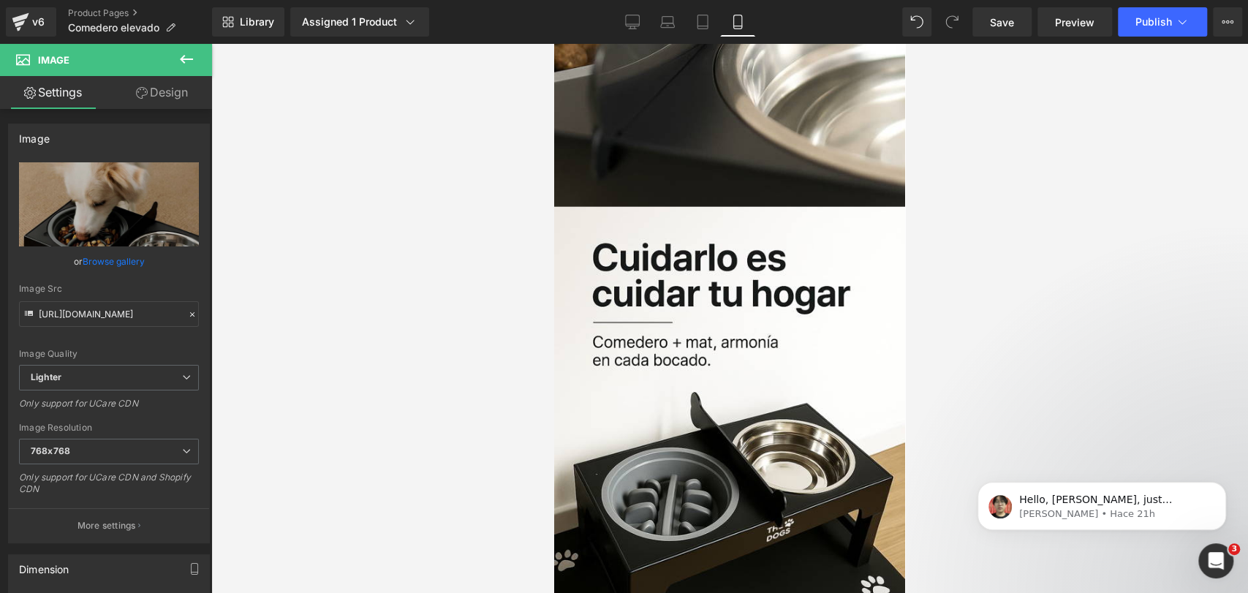
click at [978, 210] on div at bounding box center [729, 318] width 1037 height 549
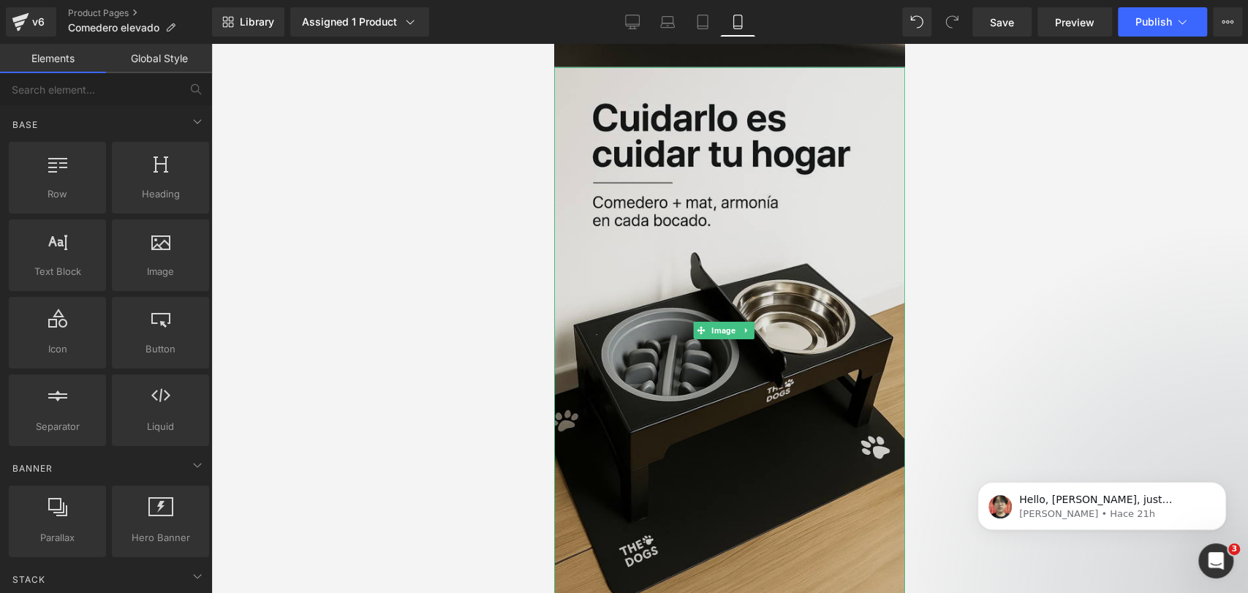
scroll to position [3108, 0]
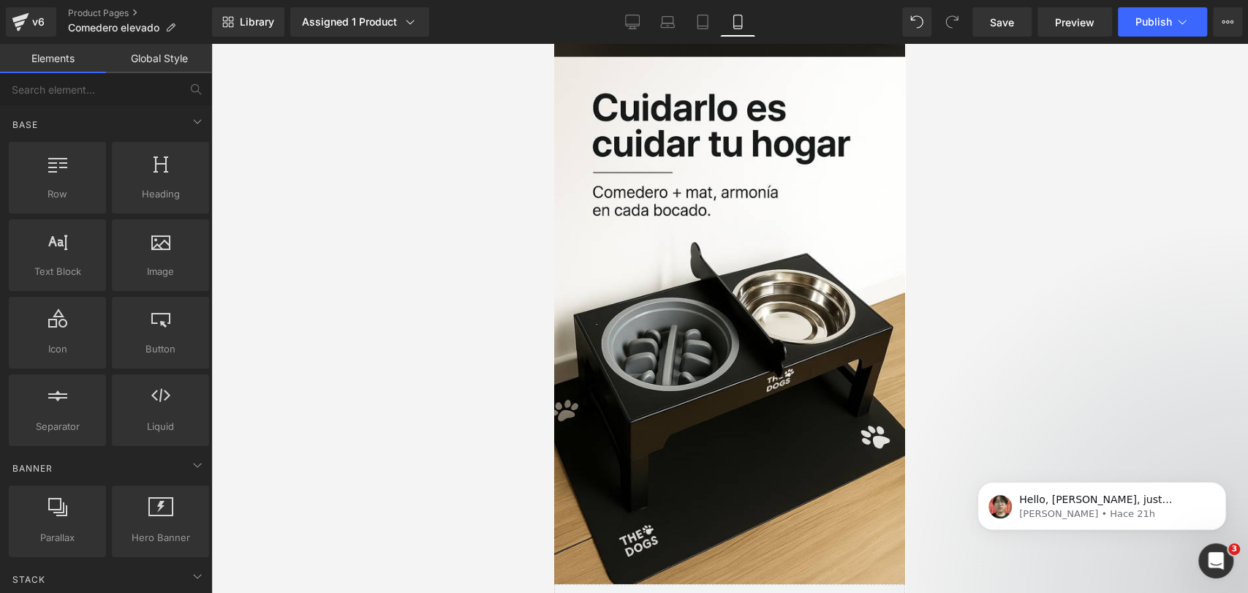
click at [959, 192] on div at bounding box center [729, 318] width 1037 height 549
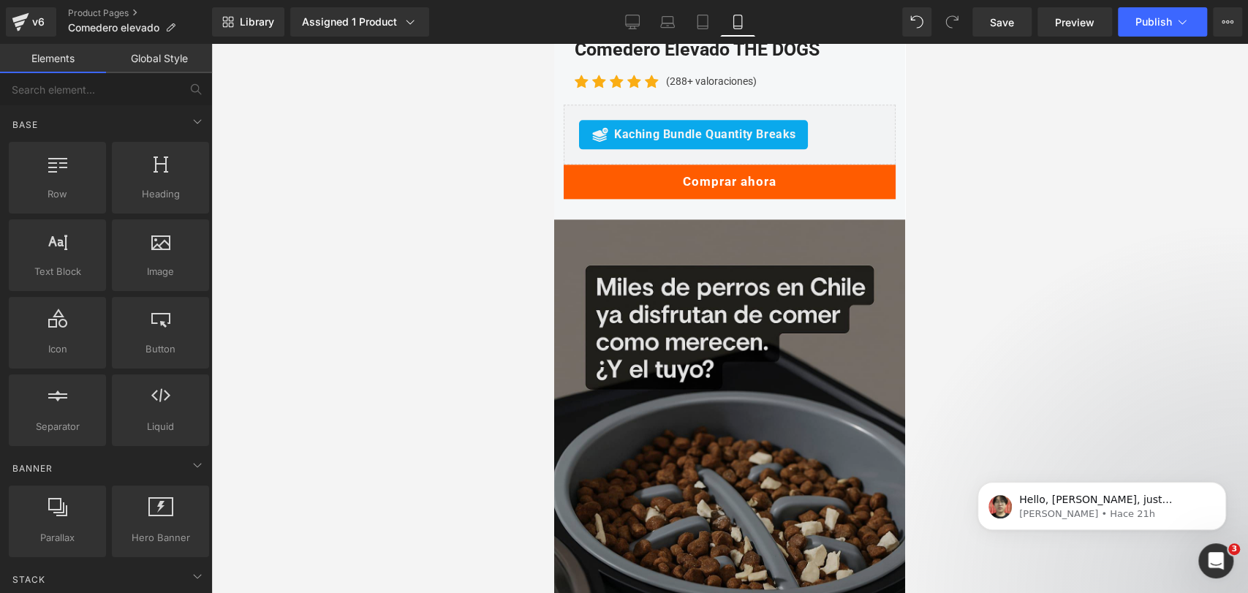
scroll to position [5021, 0]
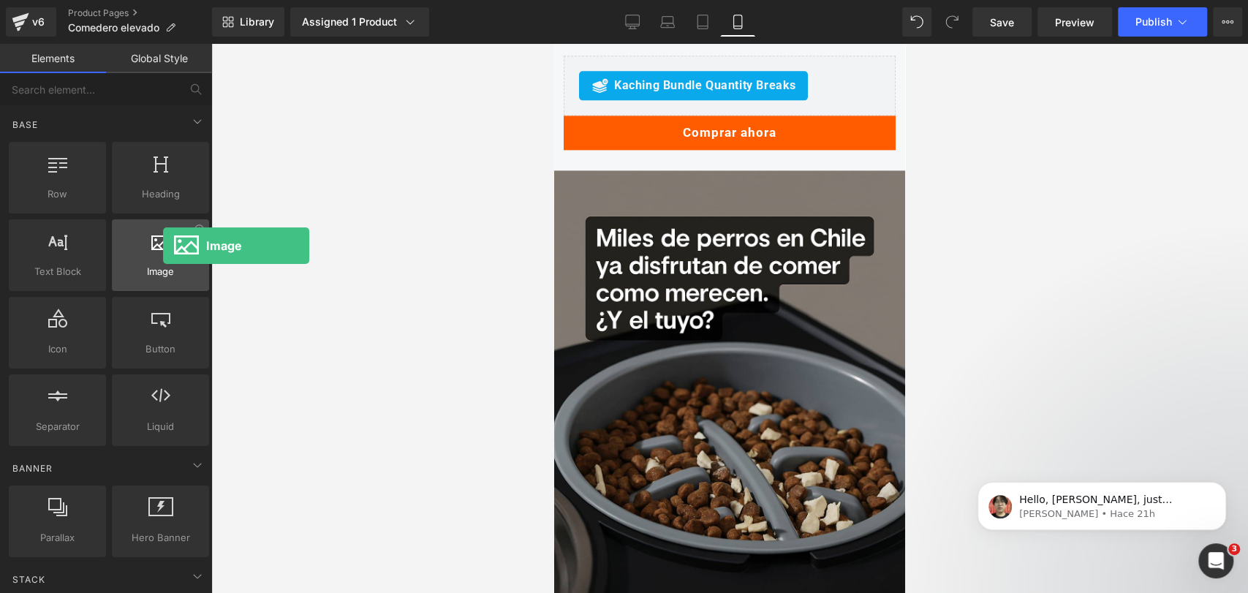
click at [163, 246] on div at bounding box center [160, 247] width 88 height 33
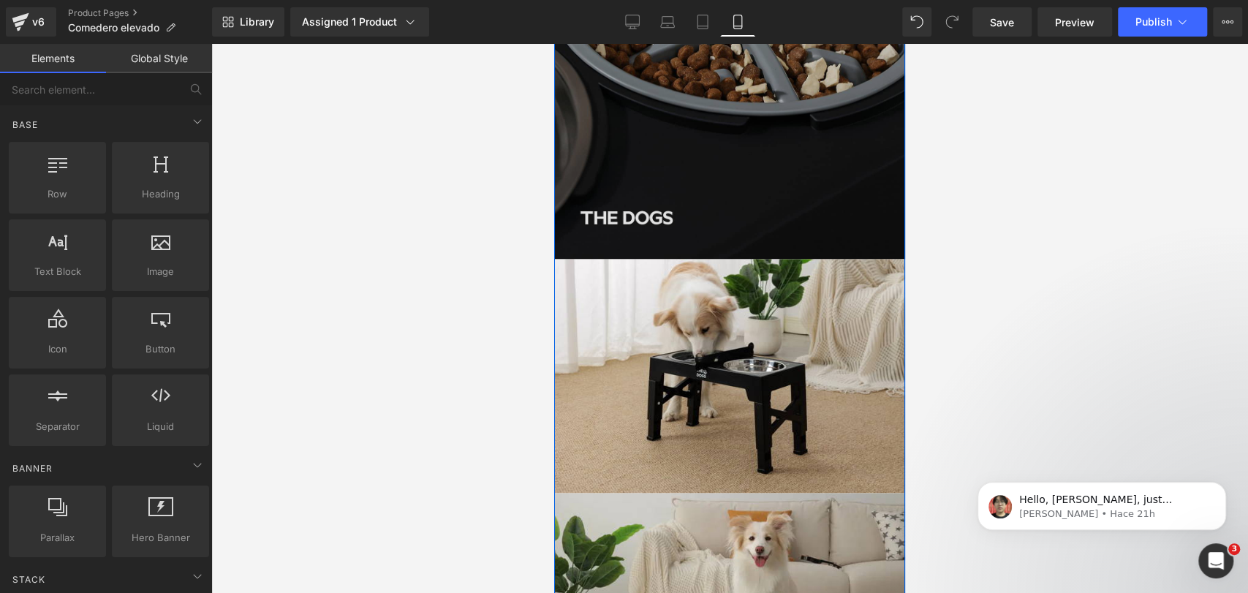
scroll to position [5468, 0]
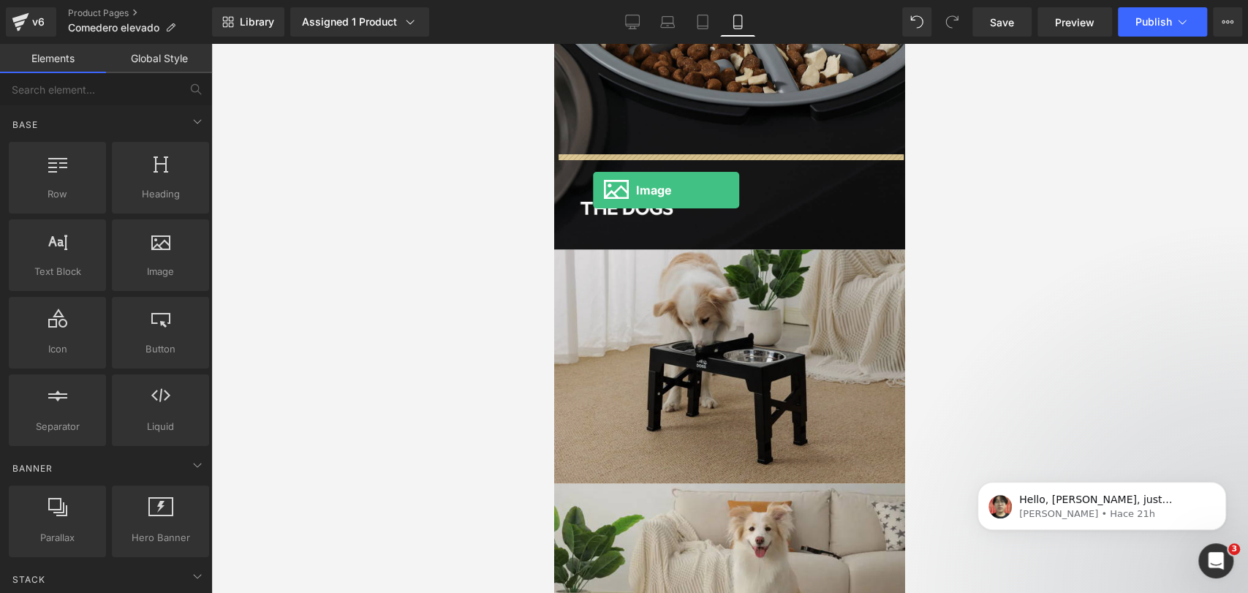
drag, startPoint x: 722, startPoint y: 299, endPoint x: 597, endPoint y: 190, distance: 165.3
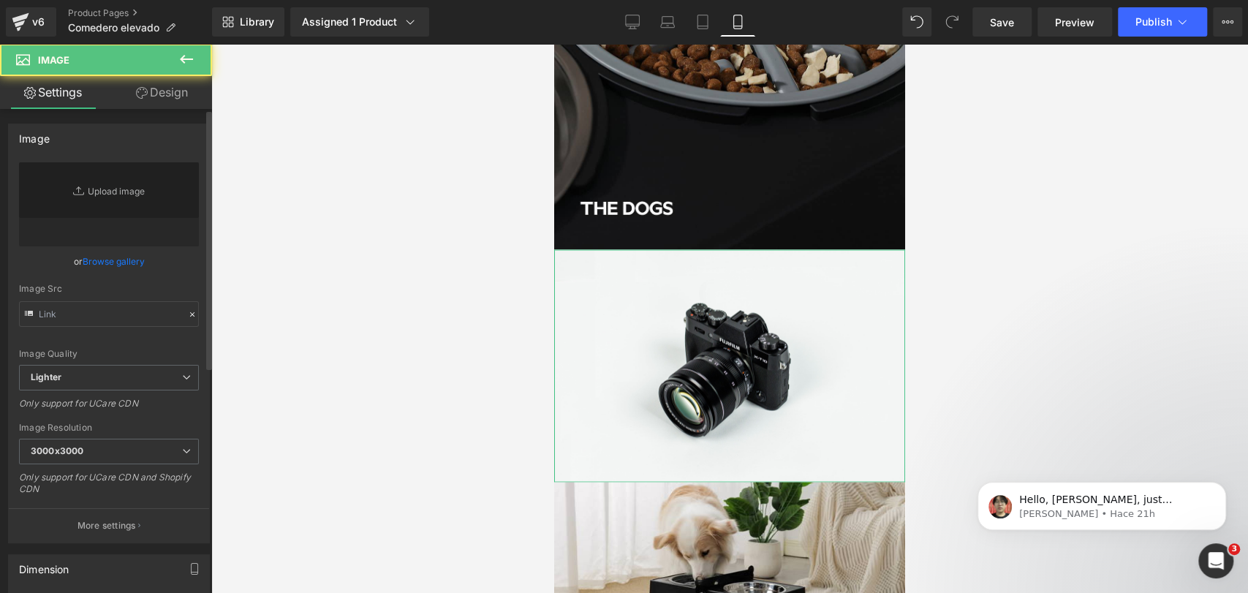
type input "//[DOMAIN_NAME][URL]"
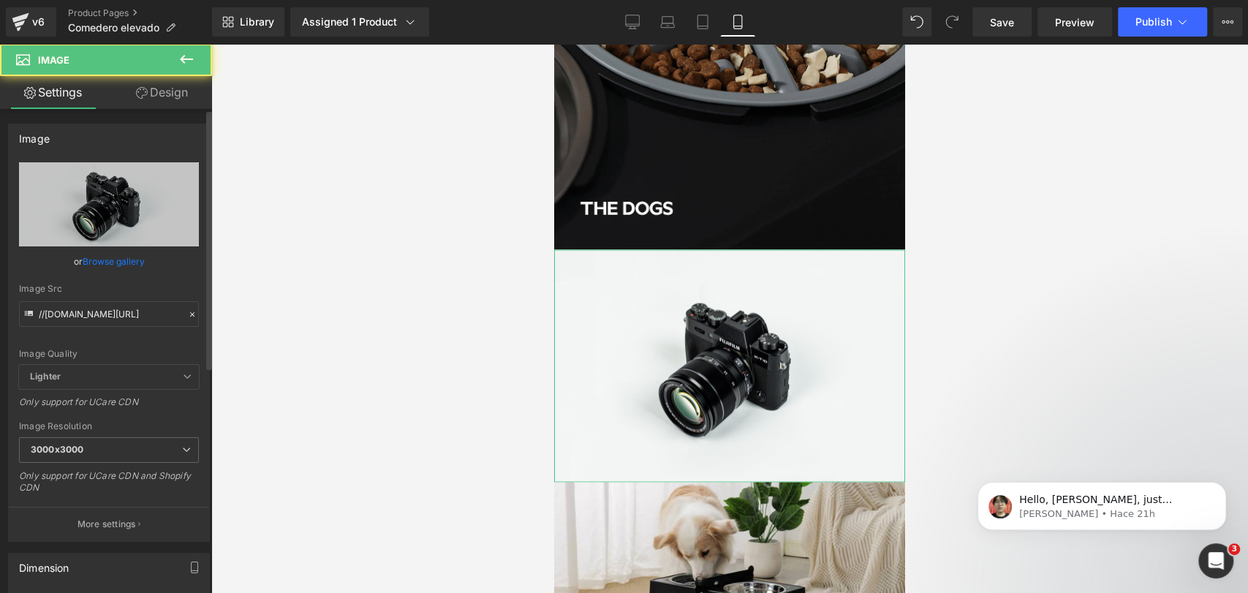
click at [141, 264] on link "Browse gallery" at bounding box center [114, 262] width 62 height 26
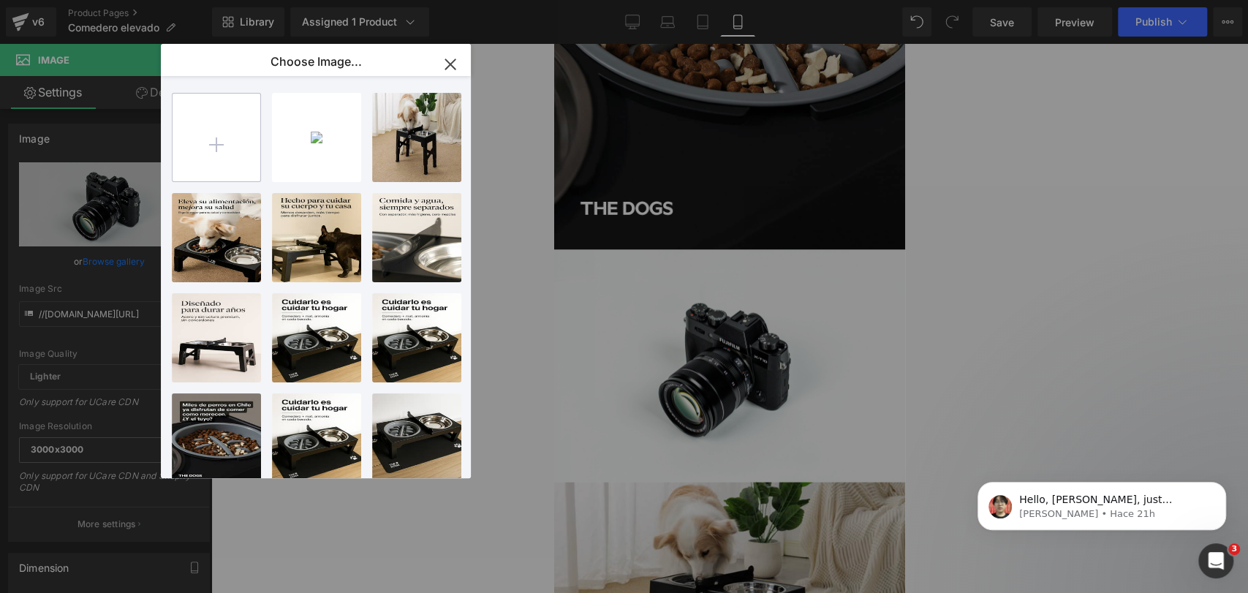
click at [189, 164] on input "file" at bounding box center [217, 138] width 88 height 88
type input "C:\fakepath\20250913_0406_Bowls Fáciles de Limpiar_remix_01k50y7sr7f8s95hbk2445…"
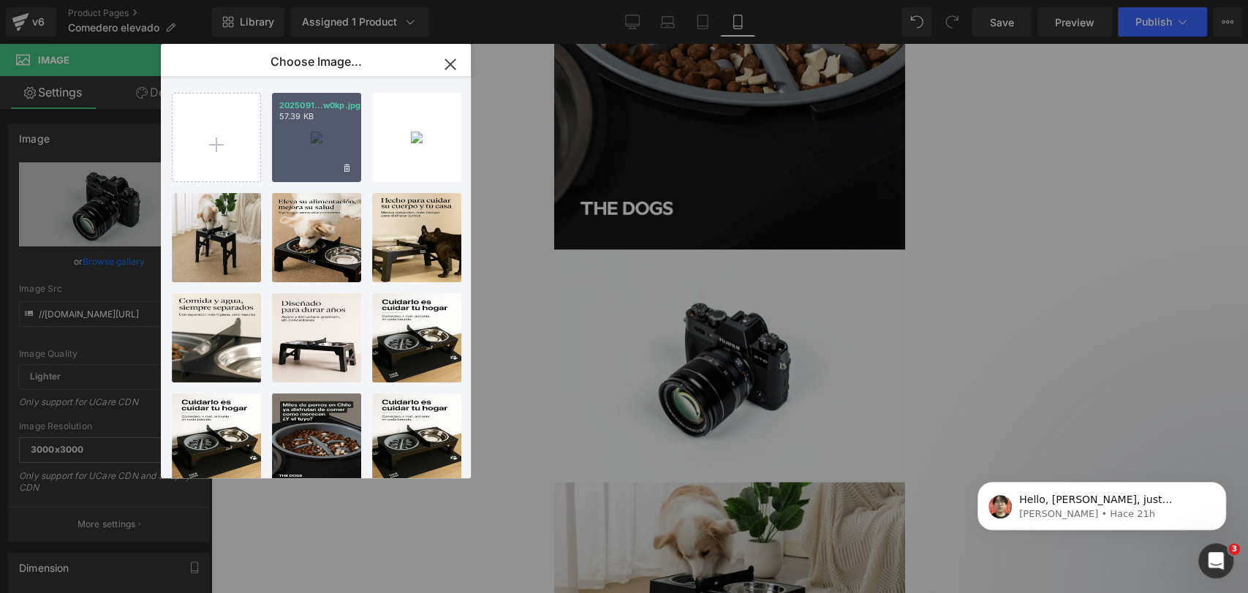
click at [314, 151] on div "2025091...w0kp.jpg 57.39 KB" at bounding box center [316, 137] width 89 height 89
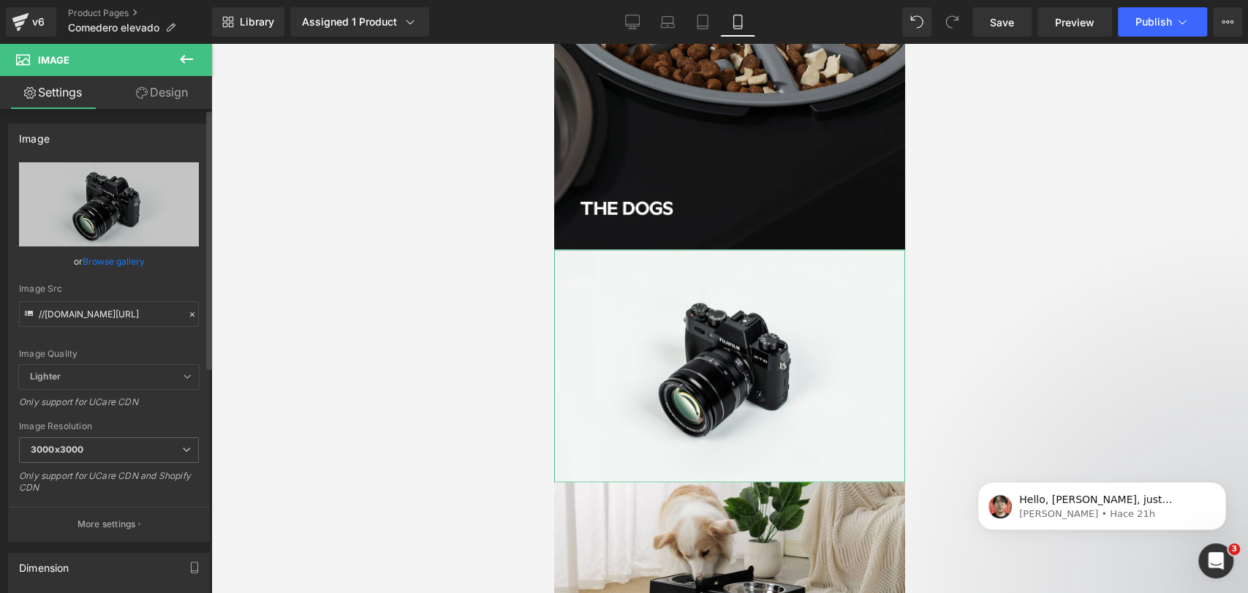
click at [127, 251] on link "Browse gallery" at bounding box center [114, 262] width 62 height 26
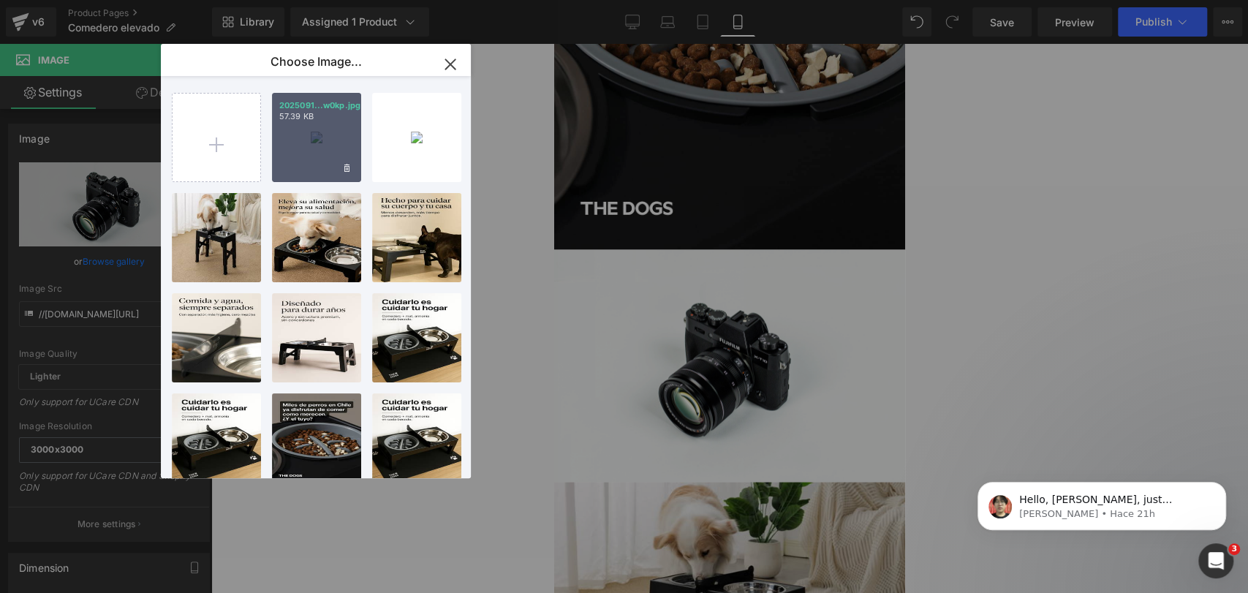
click at [299, 151] on div "2025091...w0kp.jpg 57.39 KB" at bounding box center [316, 137] width 89 height 89
type input "[URL][DOMAIN_NAME]"
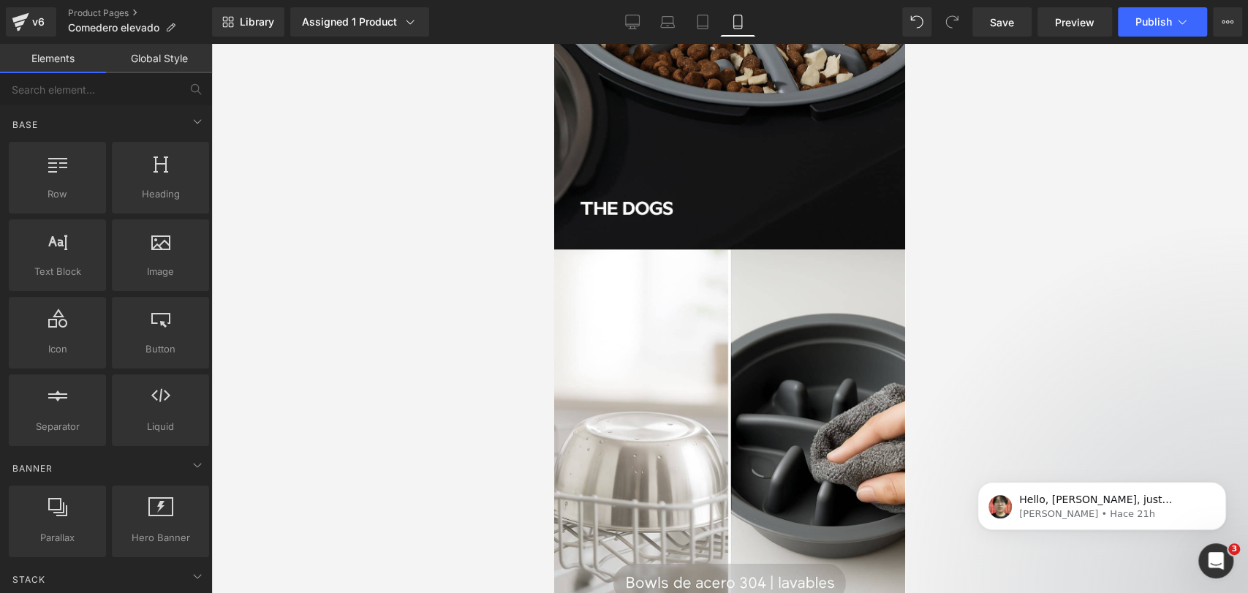
click at [953, 243] on div at bounding box center [729, 318] width 1037 height 549
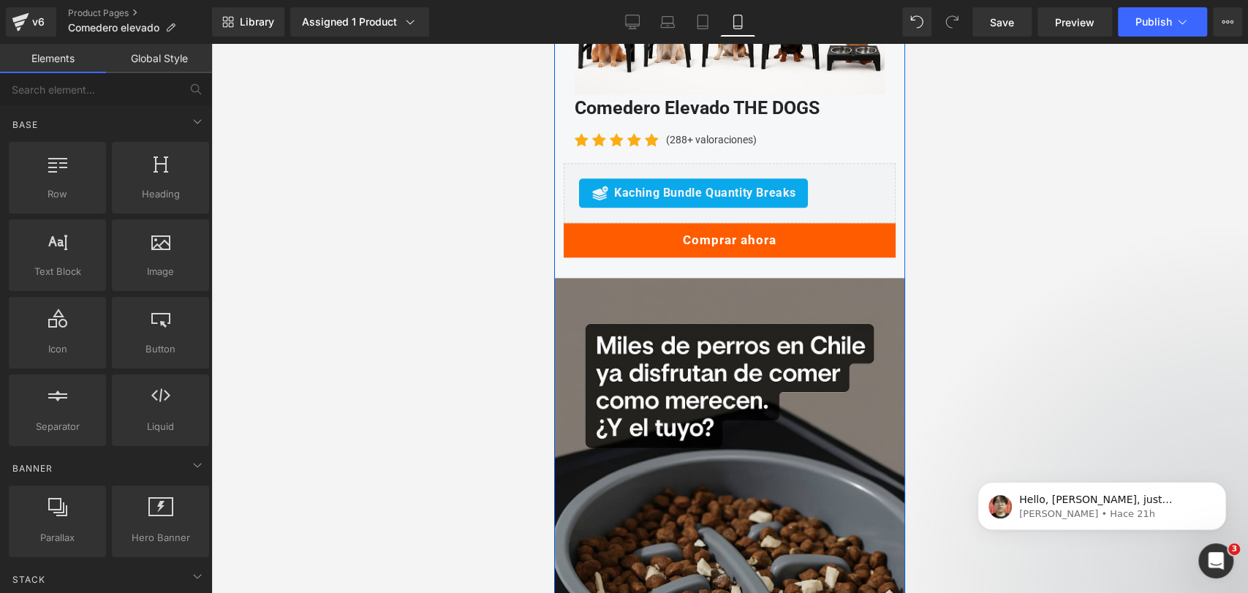
scroll to position [4922, 0]
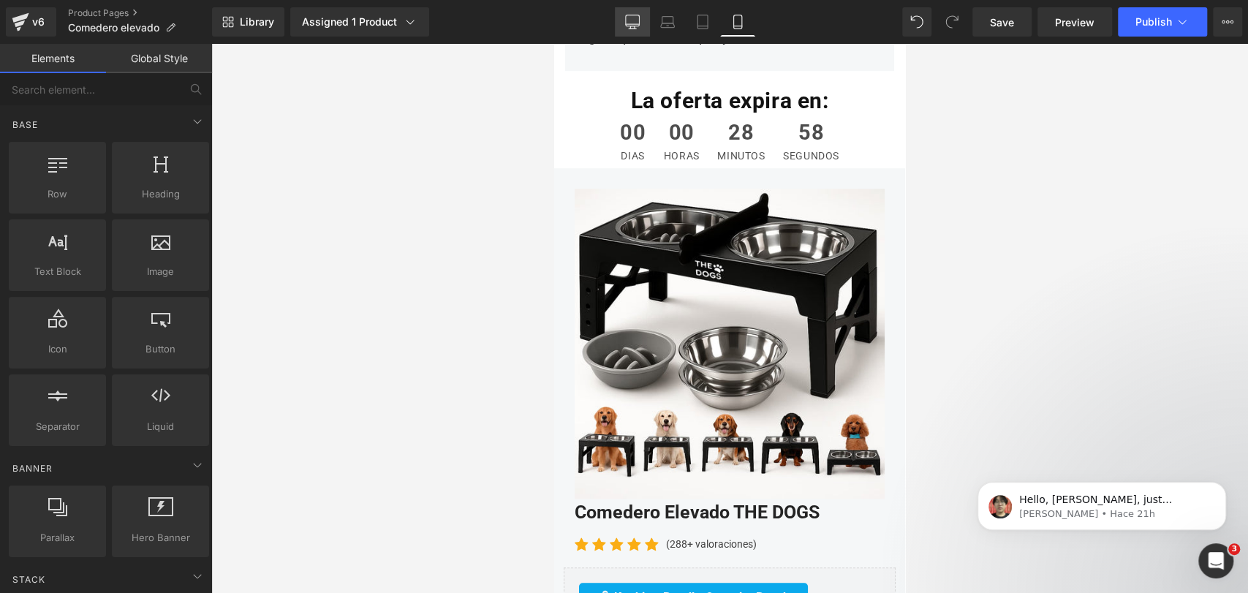
click at [638, 23] on icon at bounding box center [632, 22] width 15 height 15
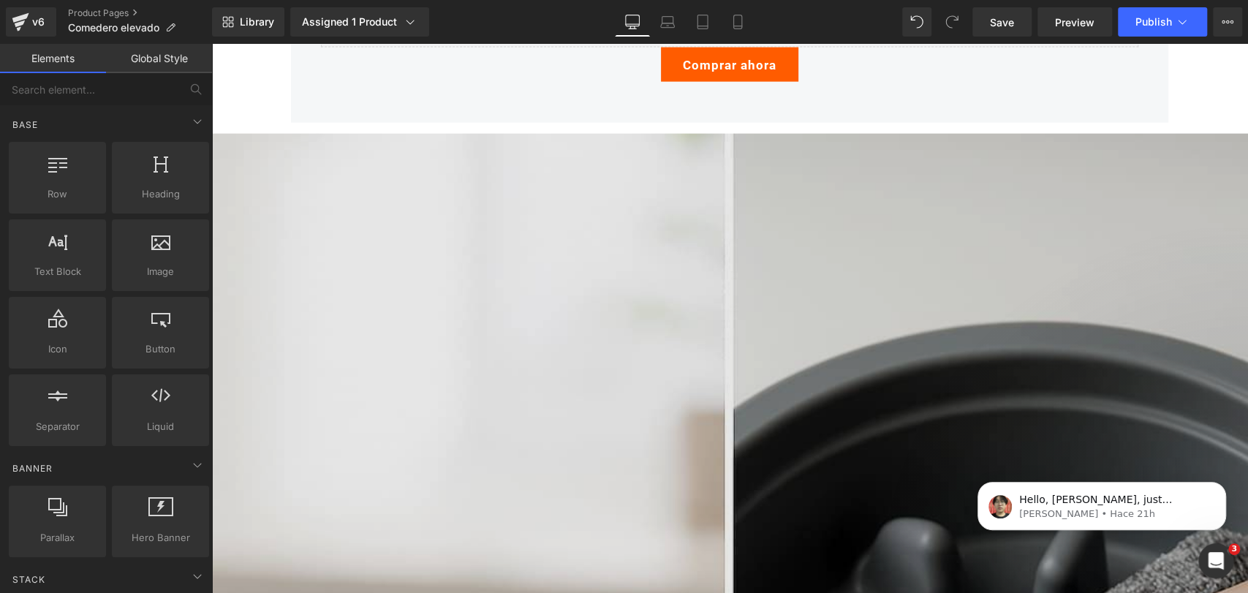
scroll to position [2262, 0]
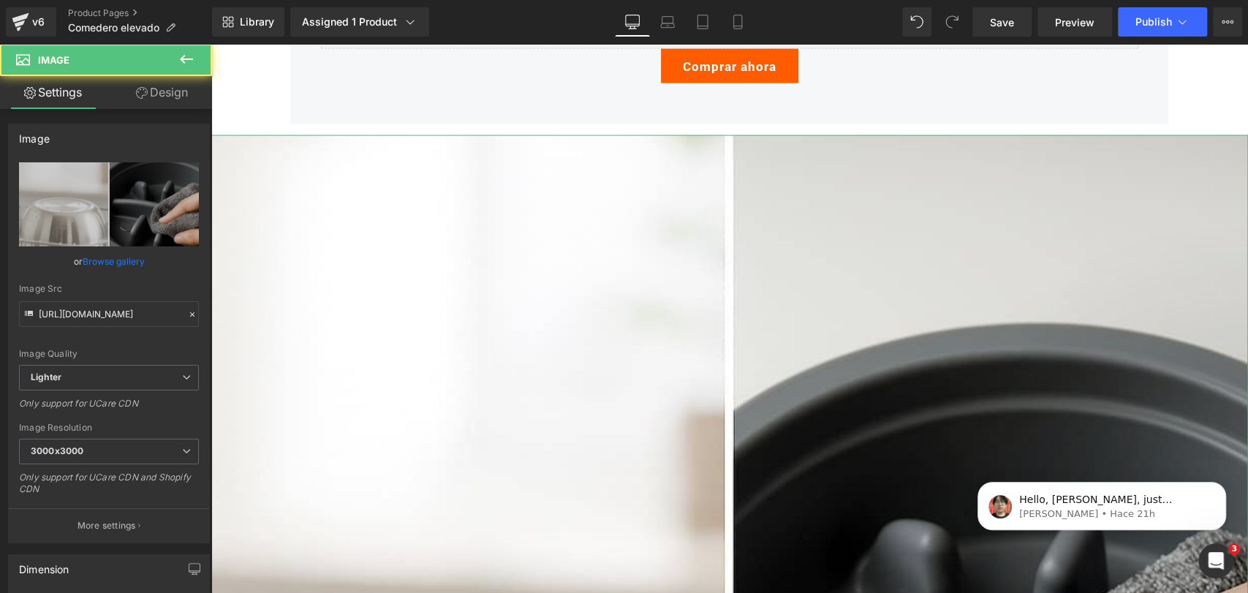
click at [151, 93] on link "Design" at bounding box center [162, 92] width 106 height 33
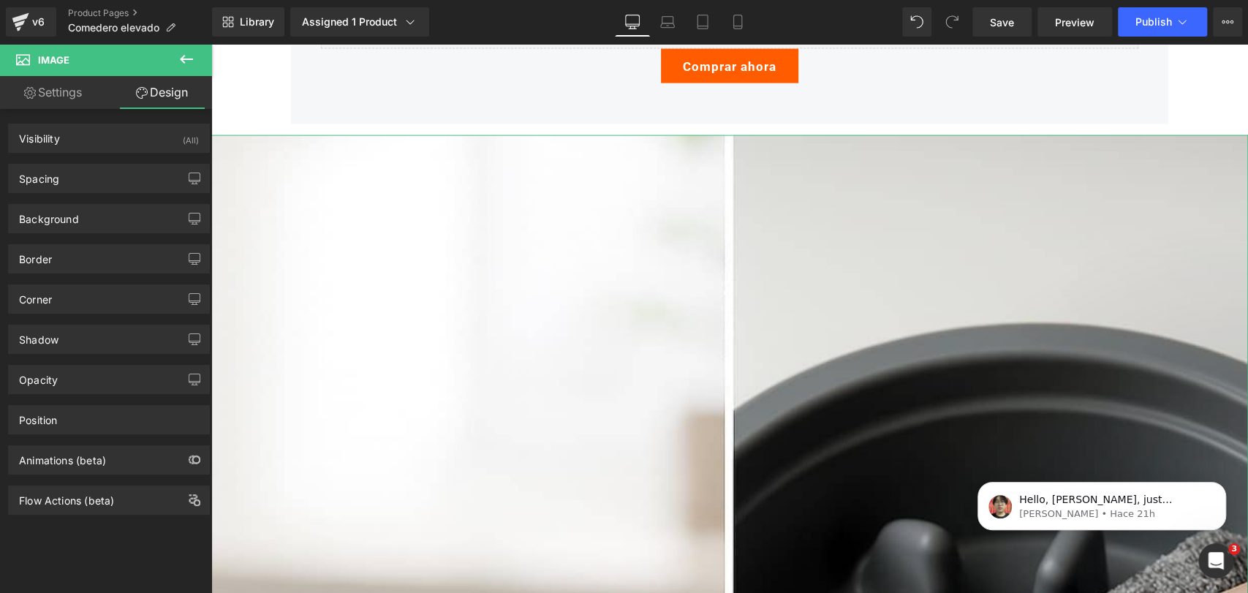
click at [147, 157] on div "Spacing [GEOGRAPHIC_DATA] 0px 0 0px 0 0px 0 0px 0 [GEOGRAPHIC_DATA] 0px 0 0px 0…" at bounding box center [109, 173] width 219 height 40
click at [159, 151] on div "Visibility (All)" at bounding box center [109, 138] width 200 height 28
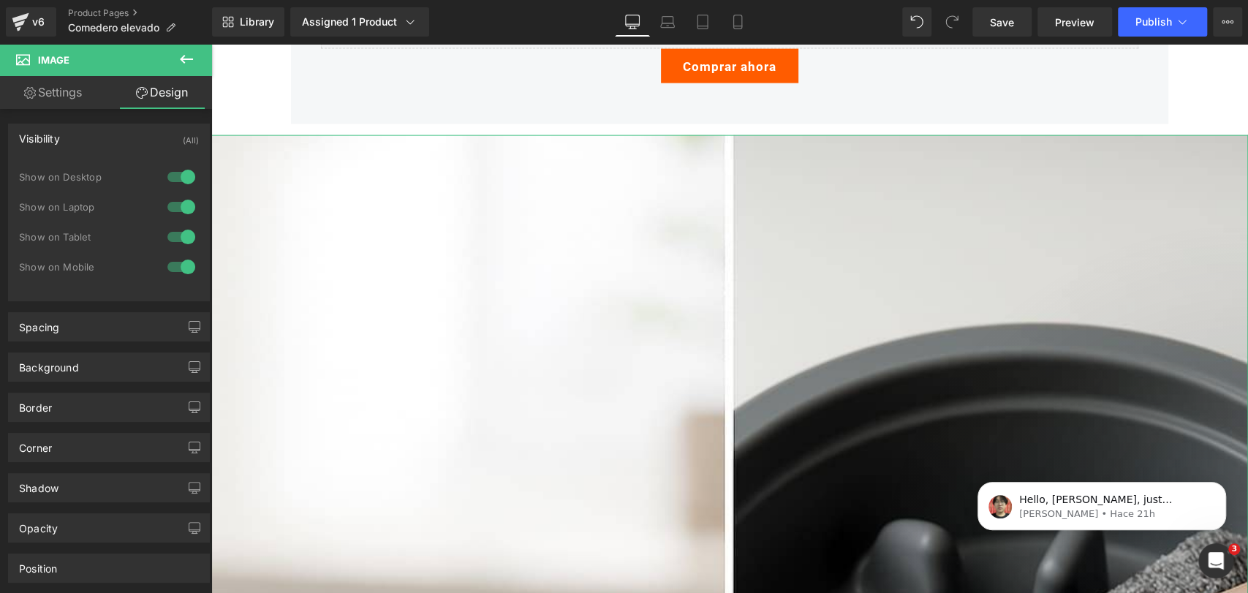
click at [175, 173] on div at bounding box center [181, 176] width 35 height 23
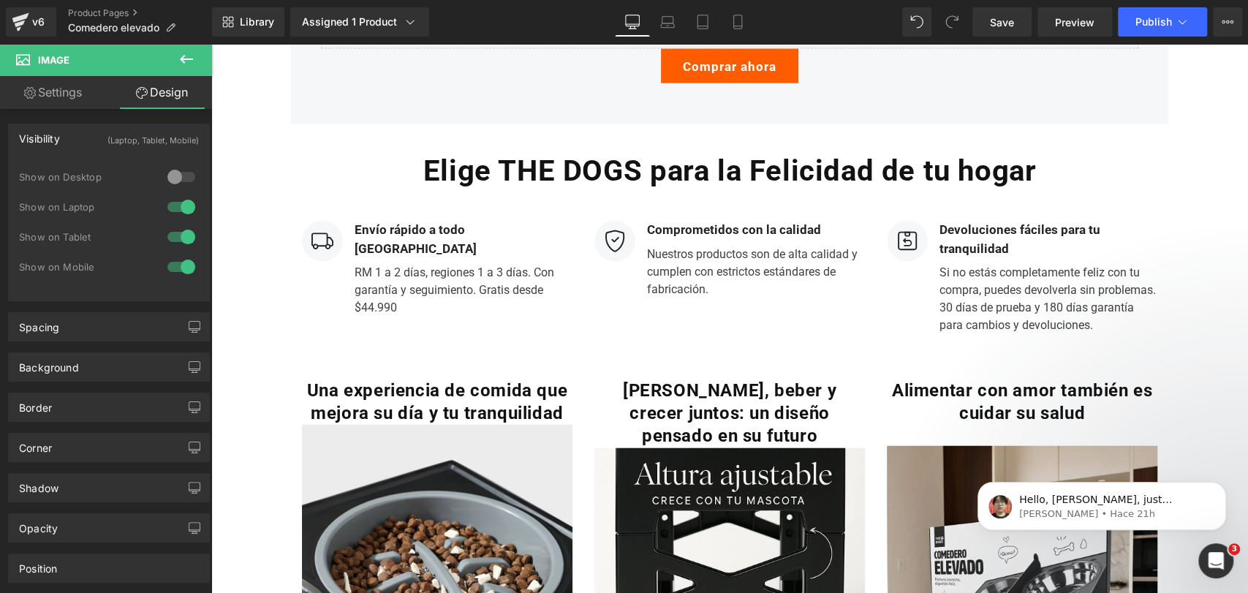
click at [178, 202] on div at bounding box center [181, 206] width 35 height 23
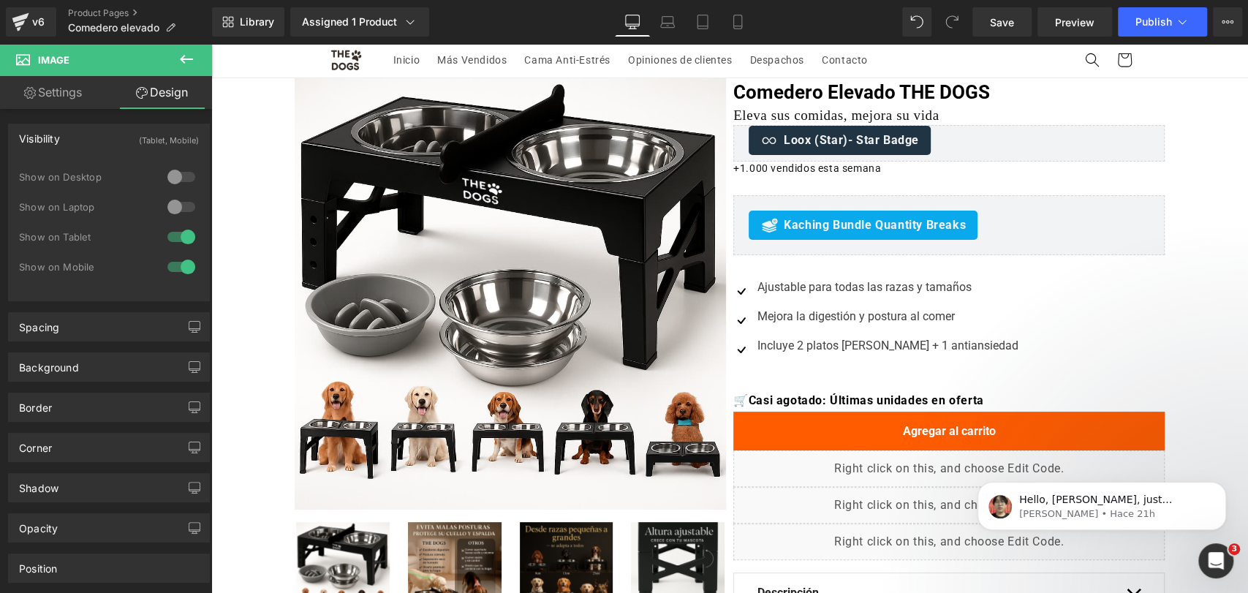
scroll to position [0, 0]
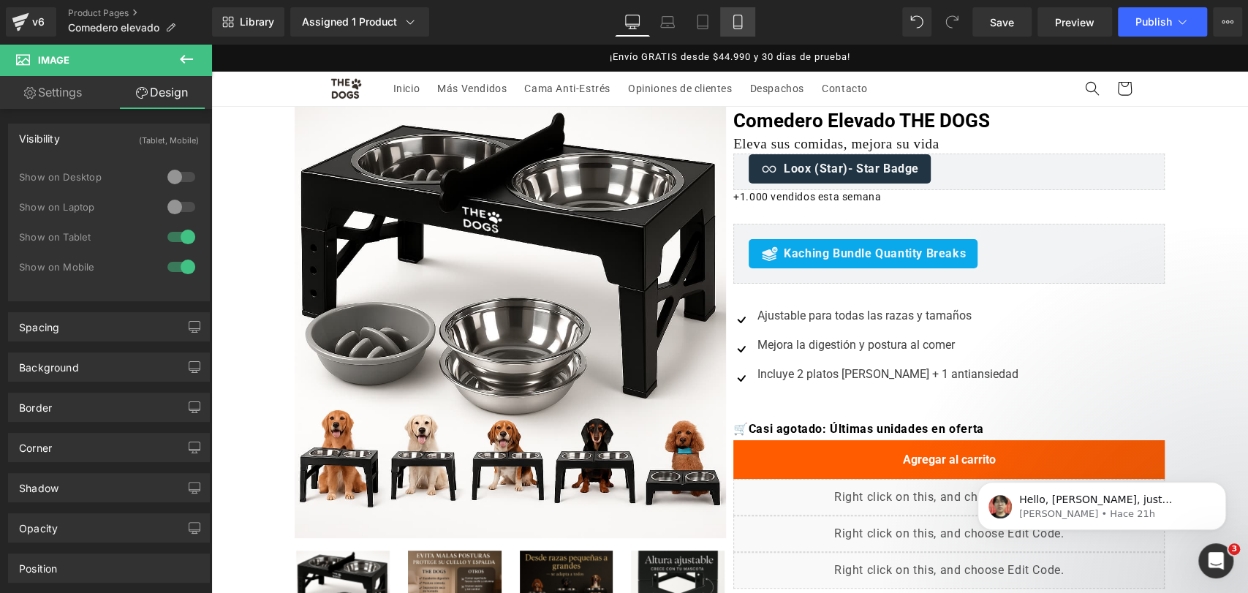
click at [744, 26] on icon at bounding box center [737, 22] width 15 height 15
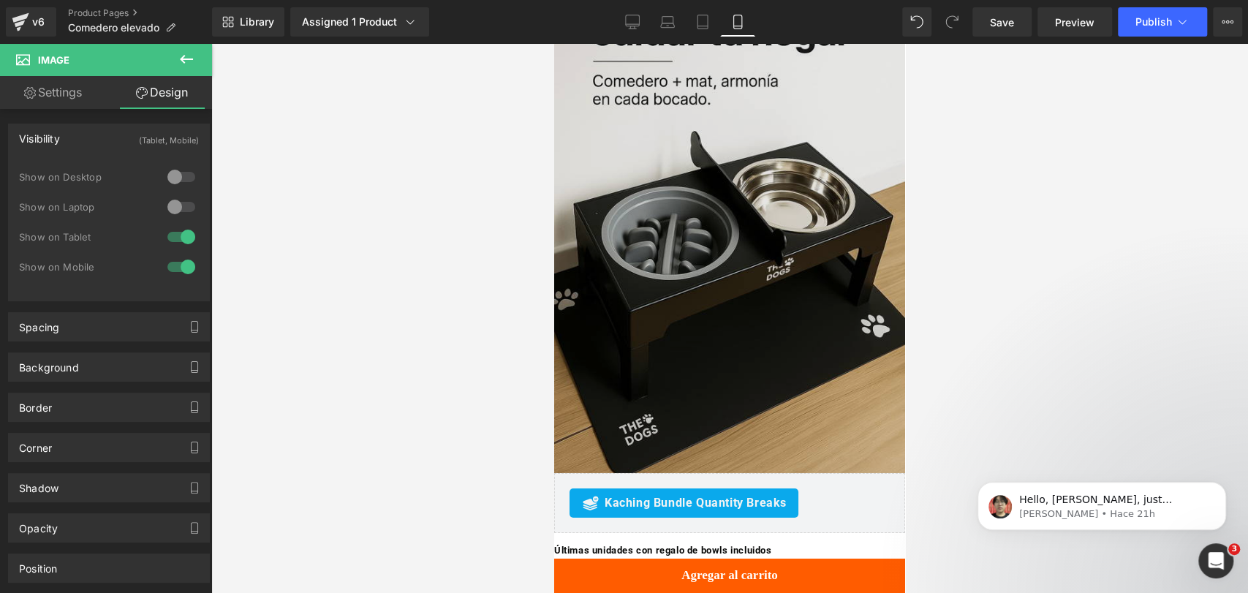
scroll to position [3220, 0]
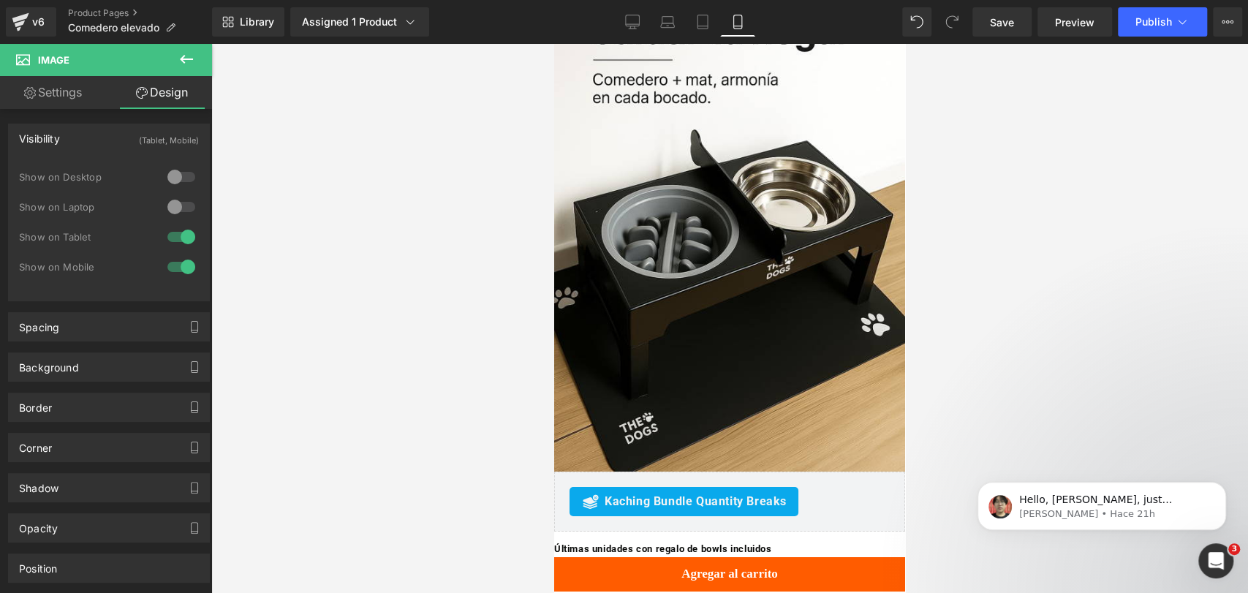
click at [1135, 40] on div "Library Assigned 1 Product Product Preview Comedero Elevado THE DOGS Manage ass…" at bounding box center [730, 22] width 1036 height 44
click at [1145, 33] on button "Publish" at bounding box center [1162, 21] width 89 height 29
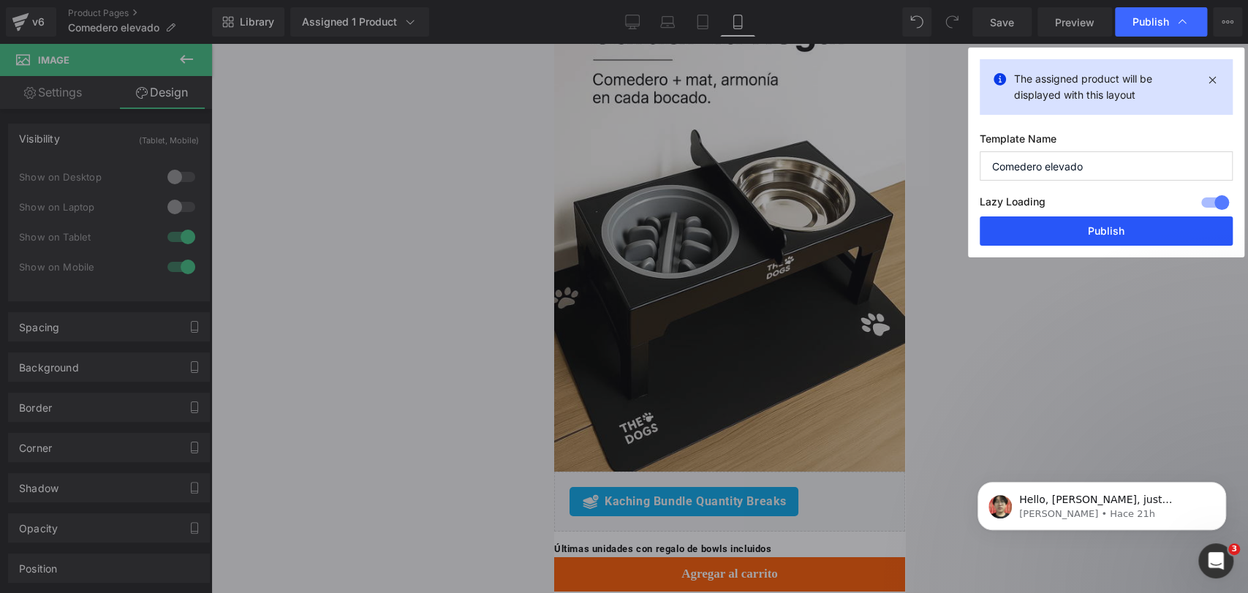
click at [1119, 231] on button "Publish" at bounding box center [1106, 230] width 253 height 29
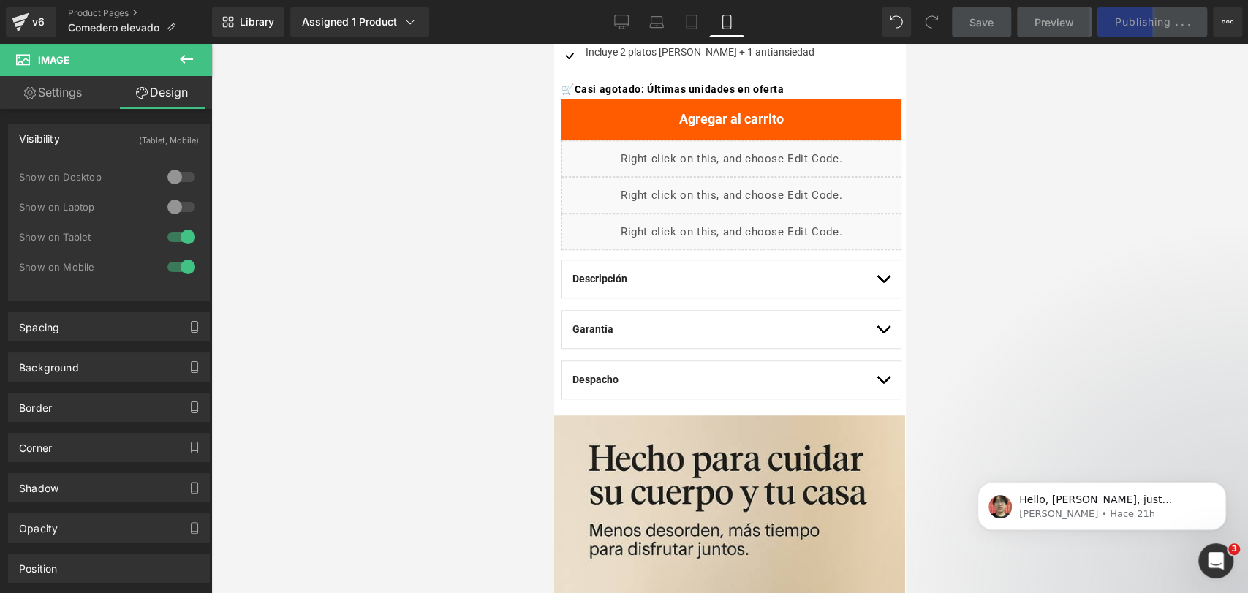
scroll to position [637, 0]
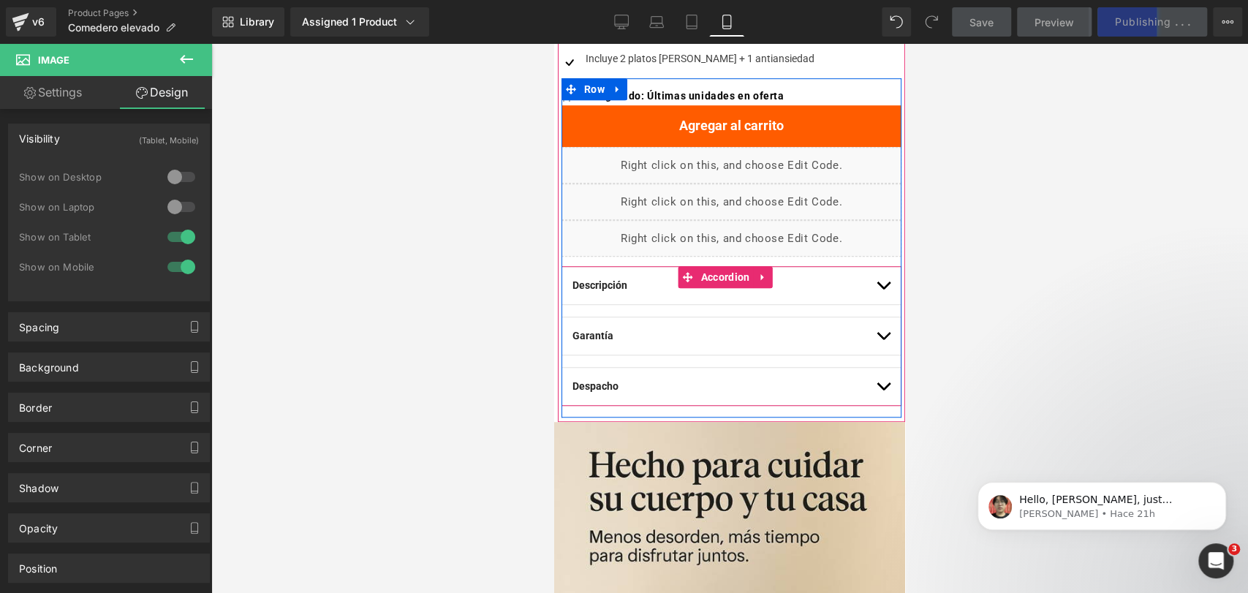
click at [876, 392] on button "button" at bounding box center [883, 386] width 15 height 37
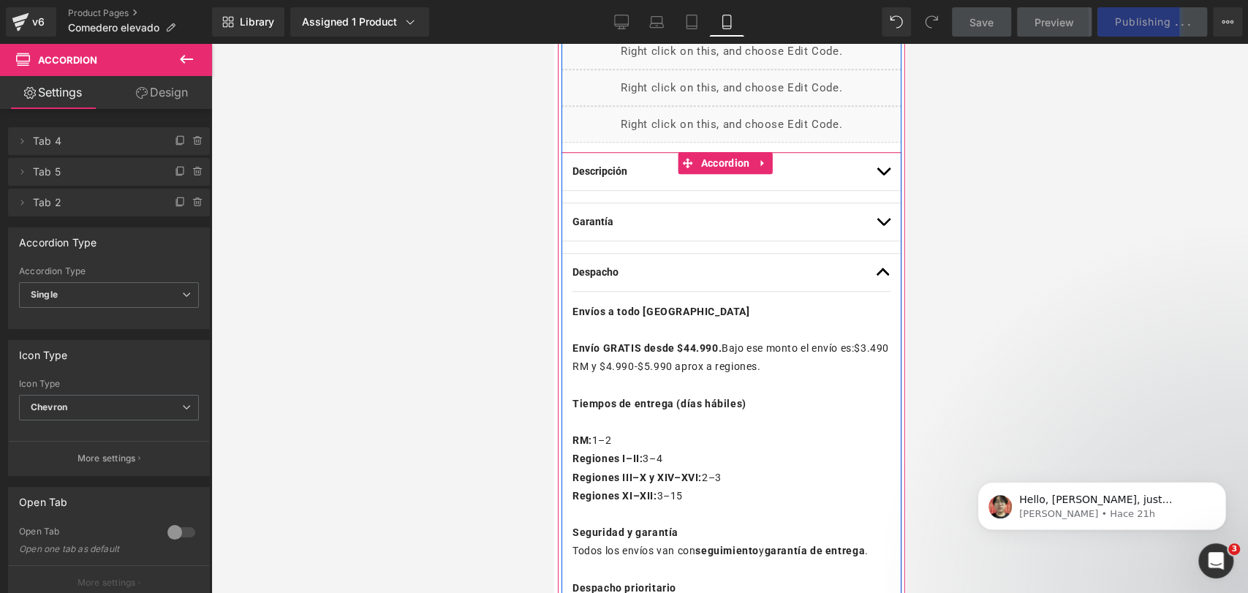
scroll to position [752, 0]
click at [883, 275] on span "button" at bounding box center [883, 275] width 0 height 0
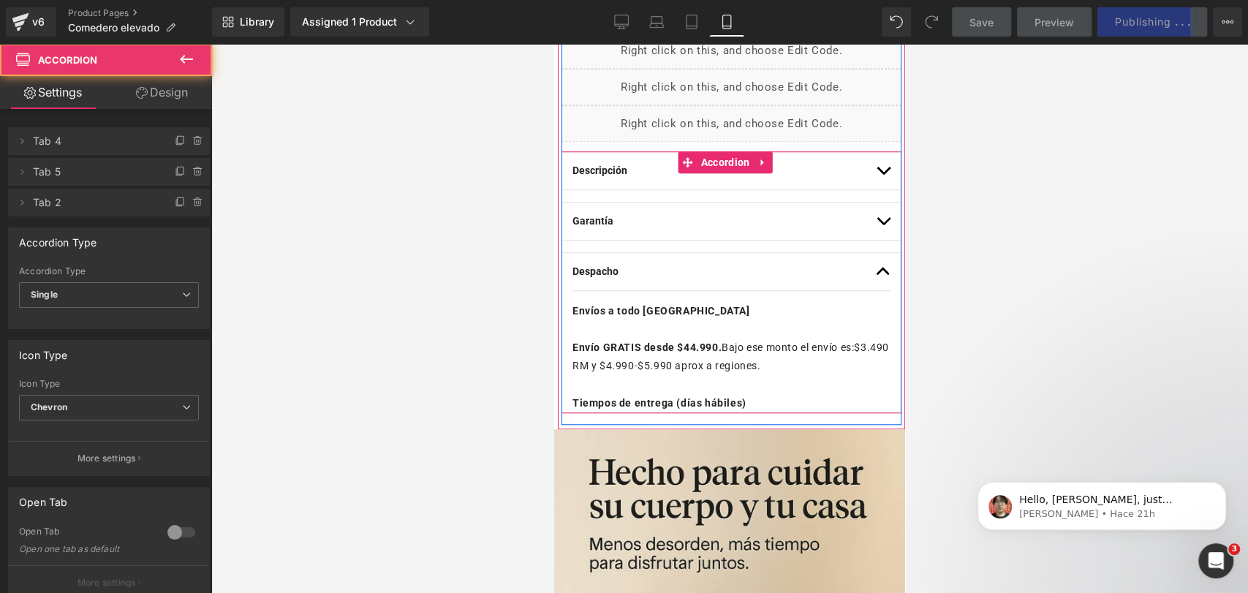
click at [876, 183] on button "button" at bounding box center [883, 170] width 15 height 37
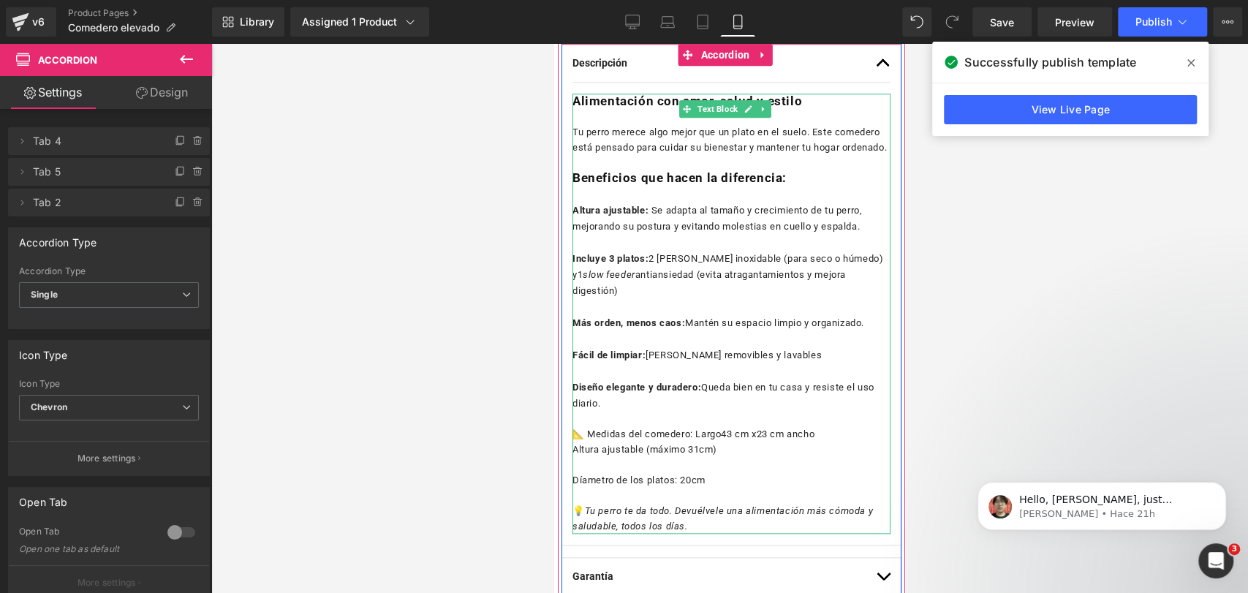
scroll to position [842, 0]
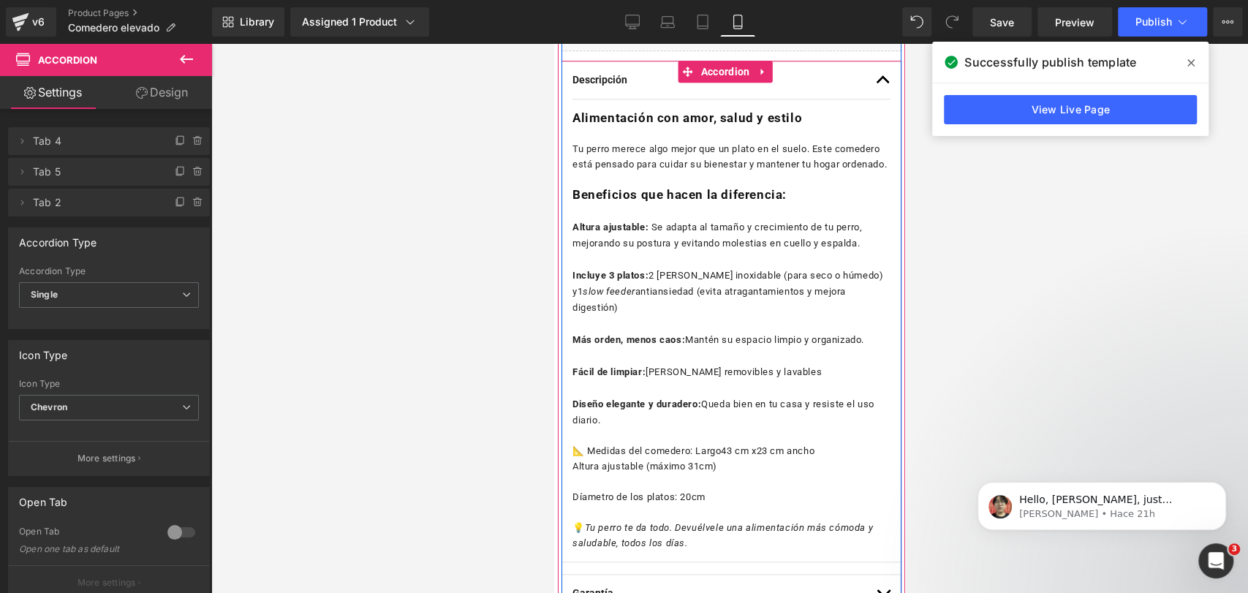
click at [876, 83] on button "button" at bounding box center [883, 79] width 15 height 37
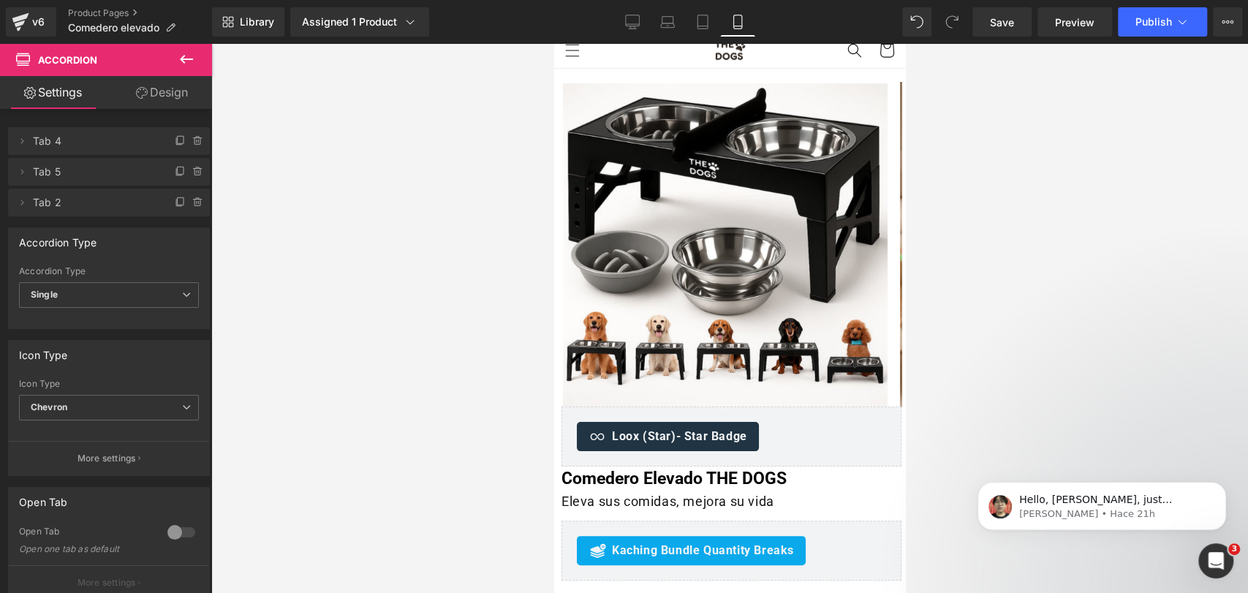
scroll to position [21, 0]
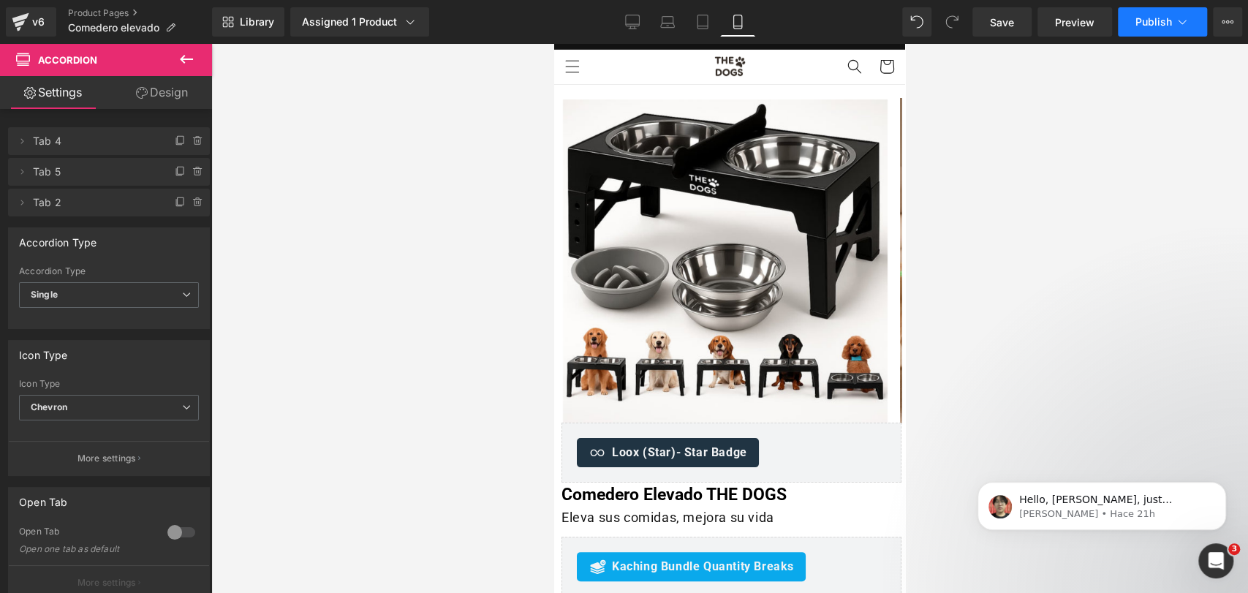
click at [1190, 20] on button "Publish" at bounding box center [1162, 21] width 89 height 29
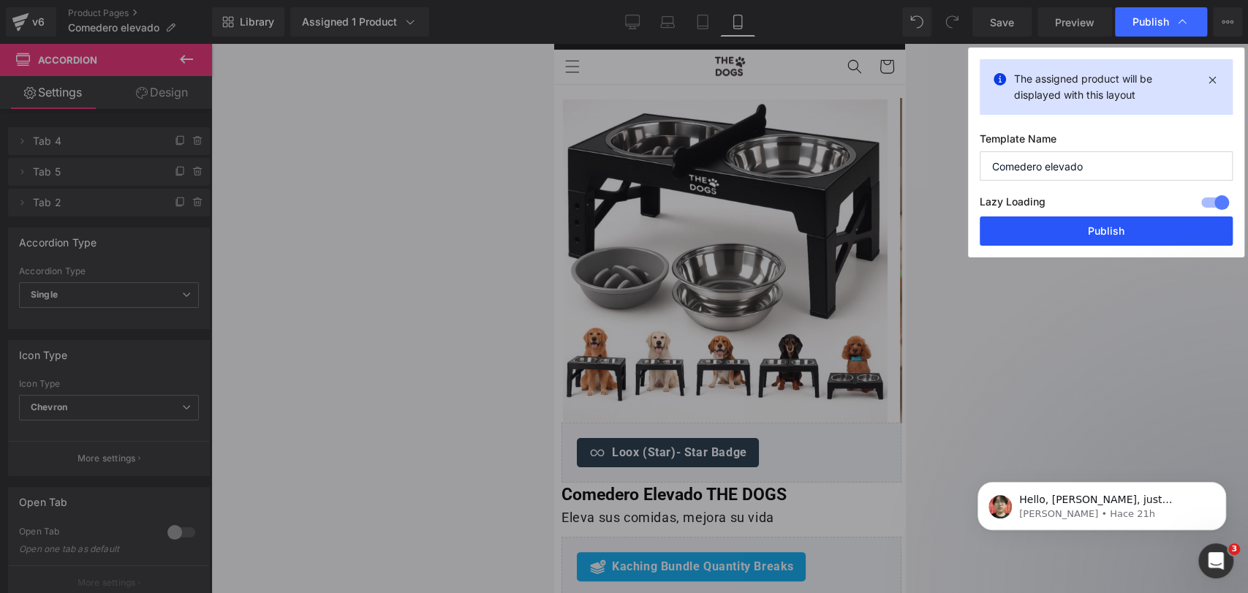
drag, startPoint x: 1105, startPoint y: 228, endPoint x: 280, endPoint y: 215, distance: 825.5
click at [1105, 228] on button "Publish" at bounding box center [1106, 230] width 253 height 29
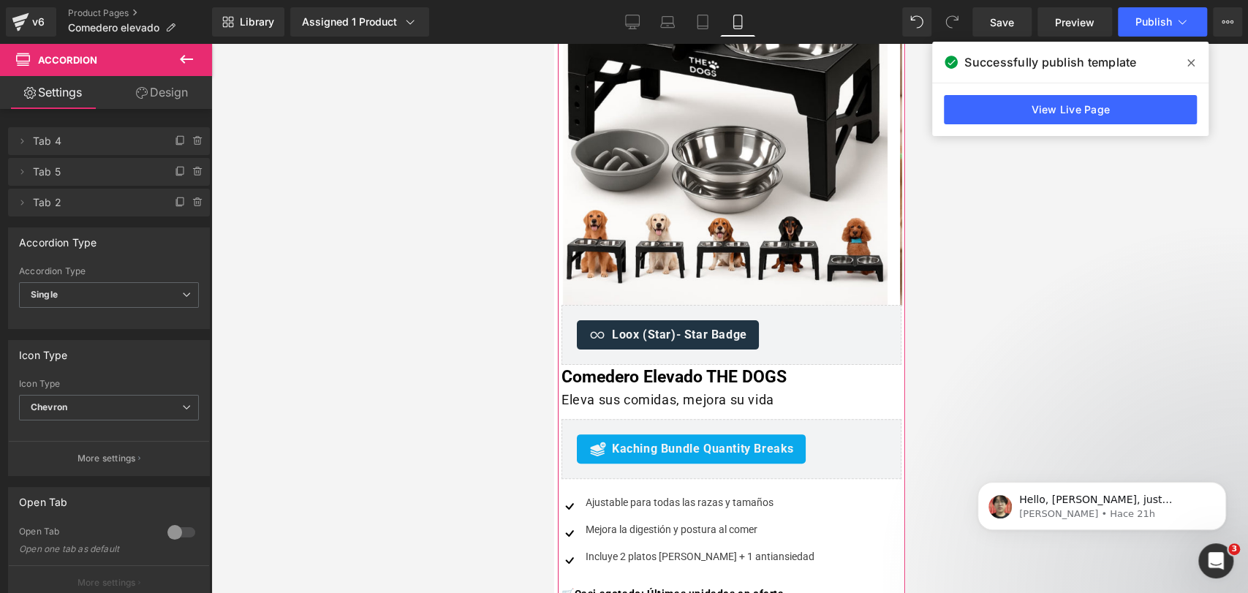
scroll to position [0, 0]
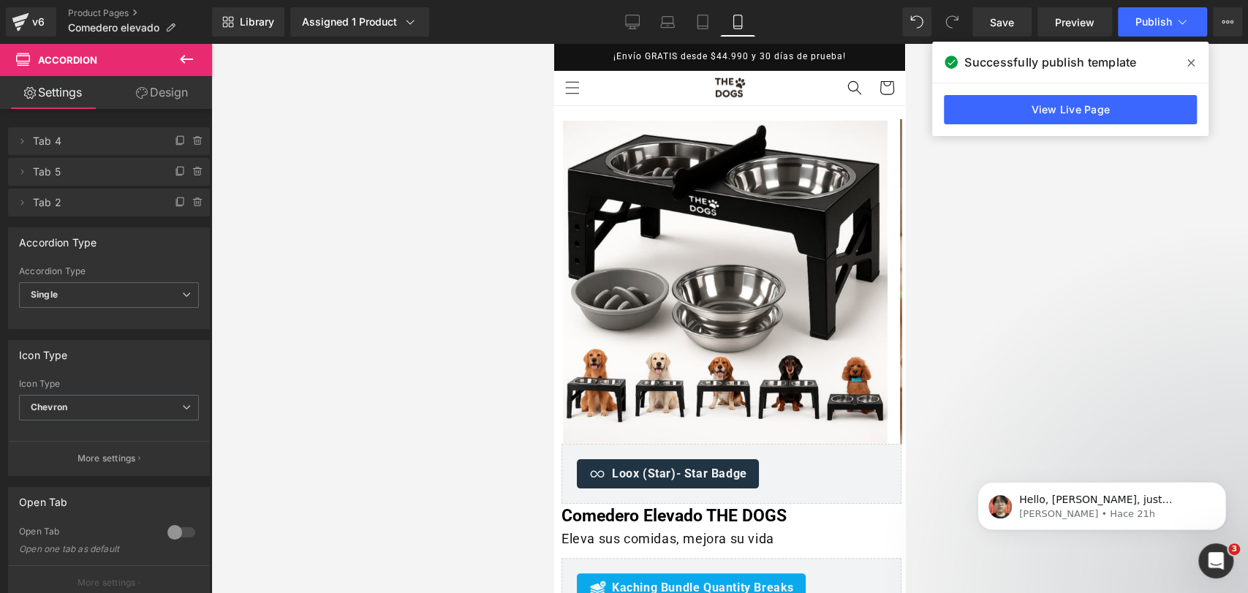
click at [1189, 54] on span at bounding box center [1190, 62] width 23 height 23
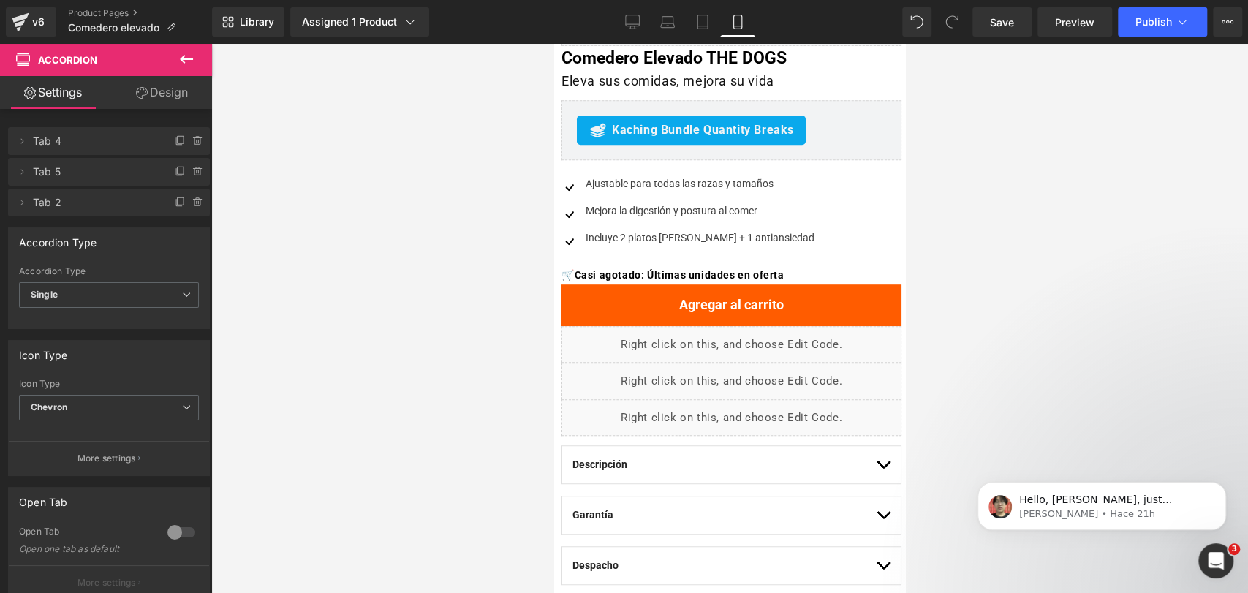
scroll to position [272, 0]
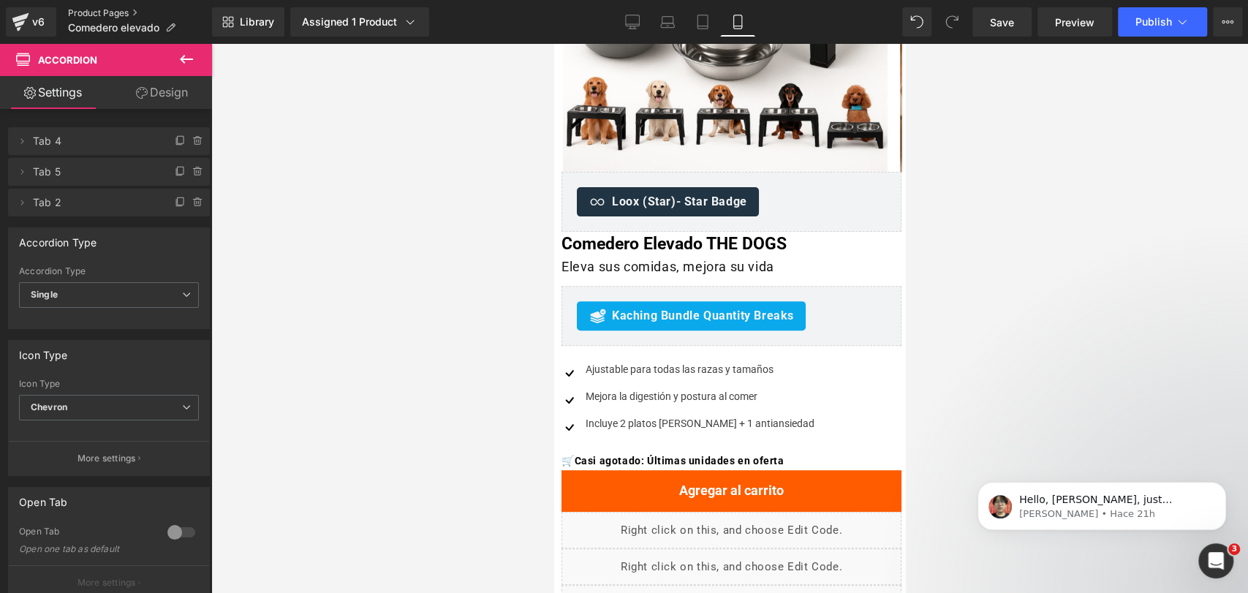
click at [117, 9] on link "Product Pages" at bounding box center [140, 13] width 144 height 12
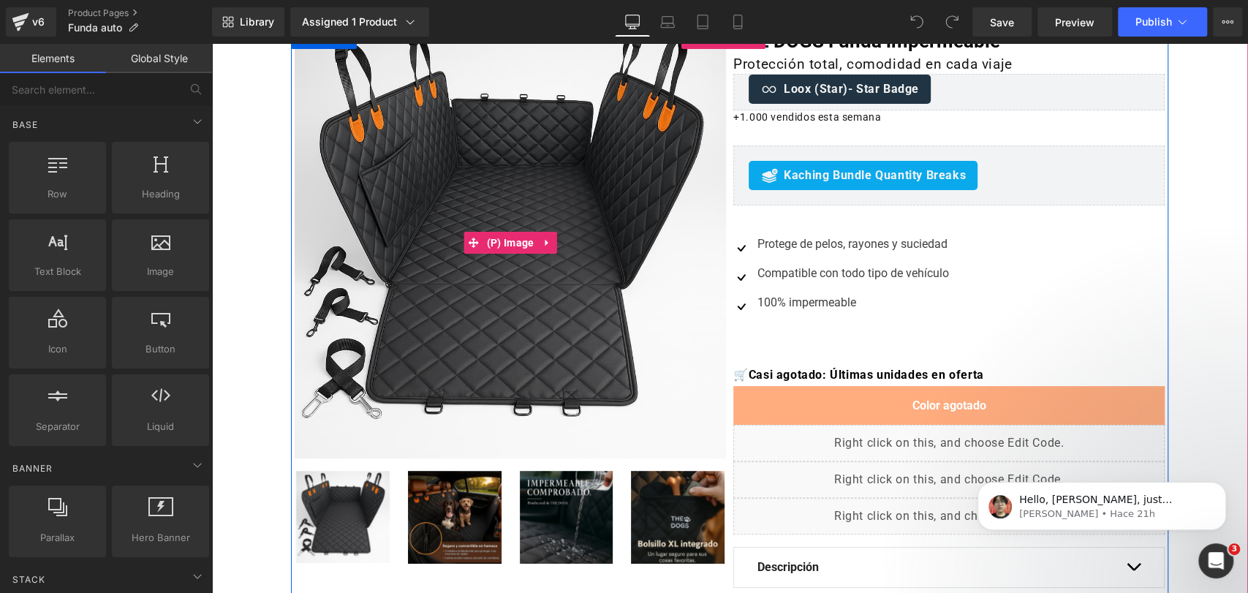
scroll to position [83, 0]
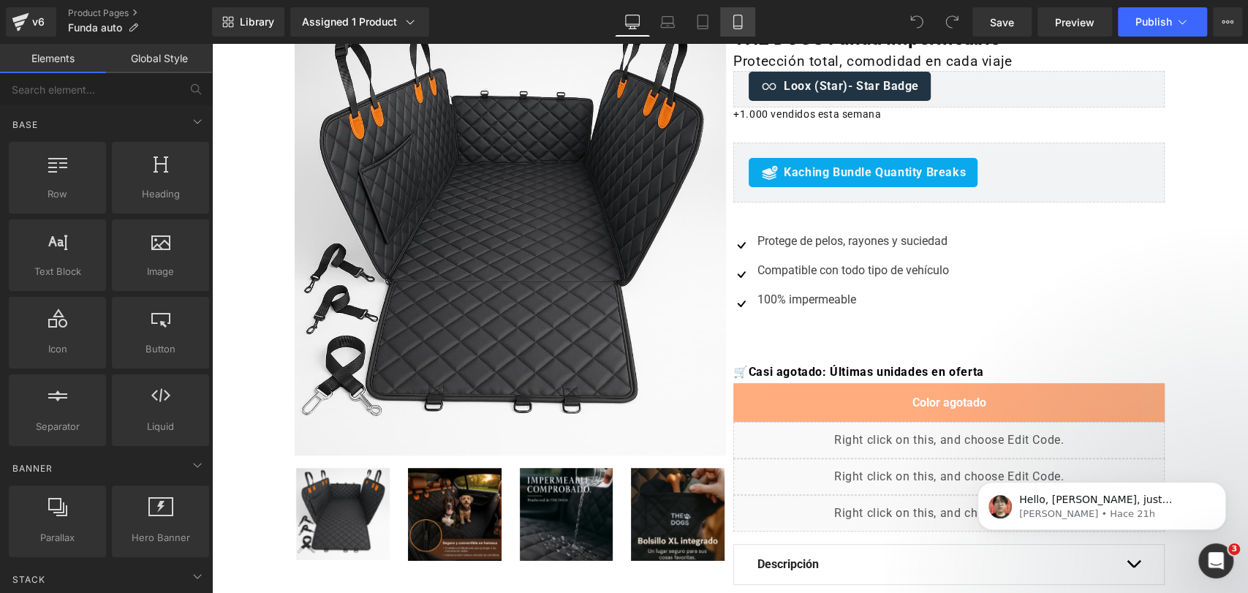
click at [733, 15] on icon at bounding box center [737, 22] width 8 height 14
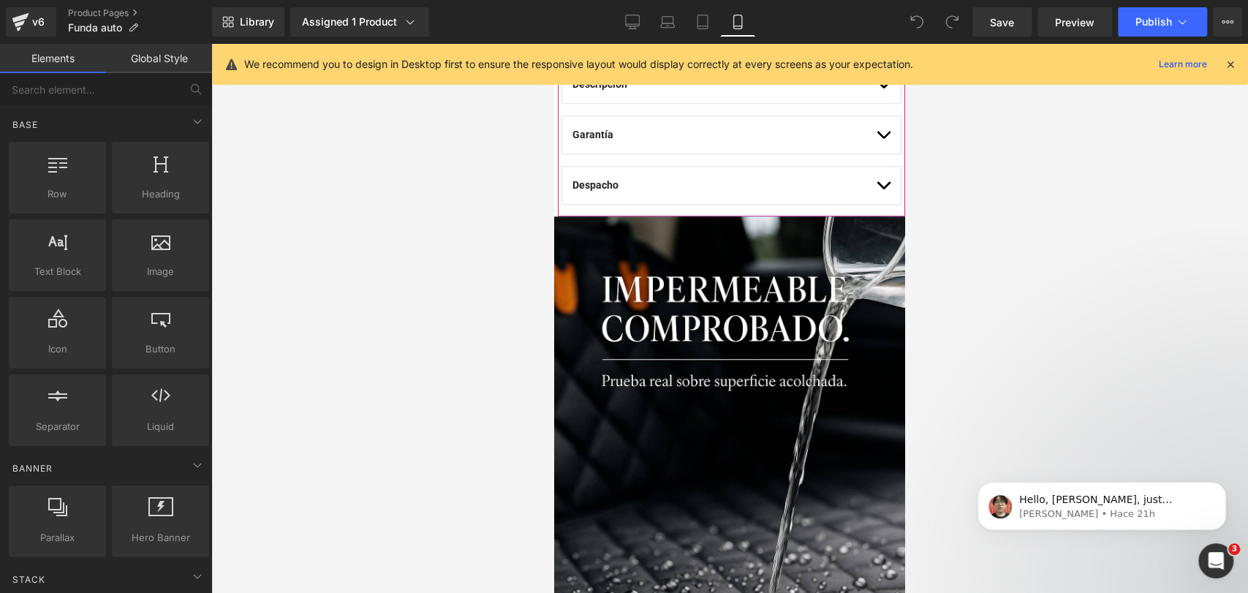
scroll to position [1014, 0]
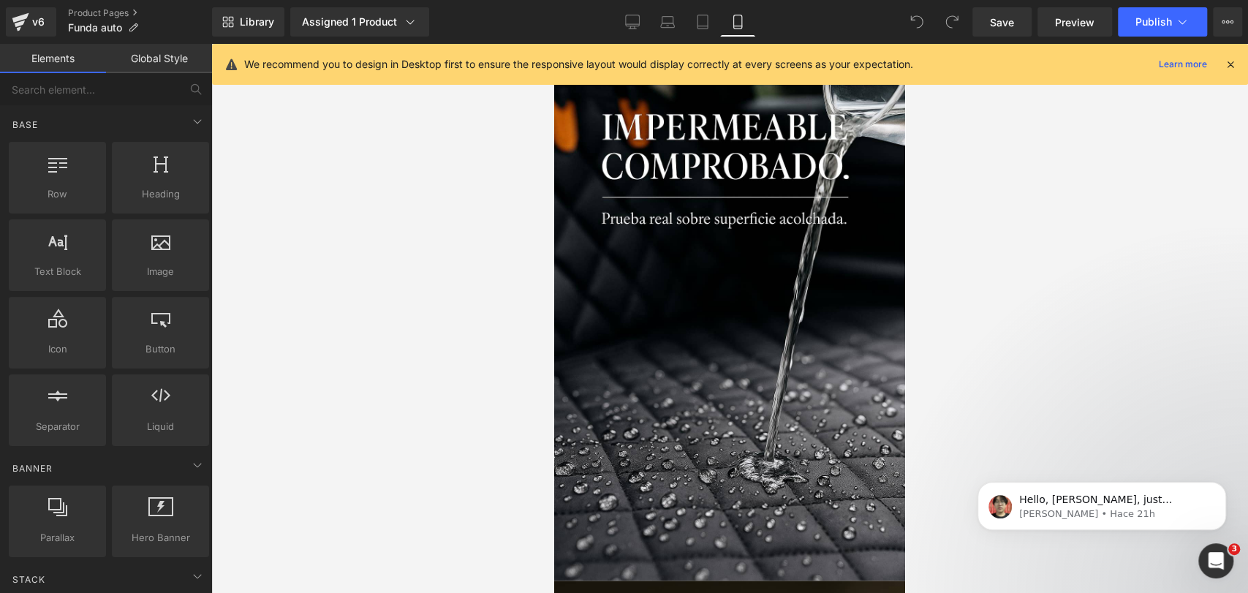
click at [1233, 67] on icon at bounding box center [1230, 64] width 13 height 13
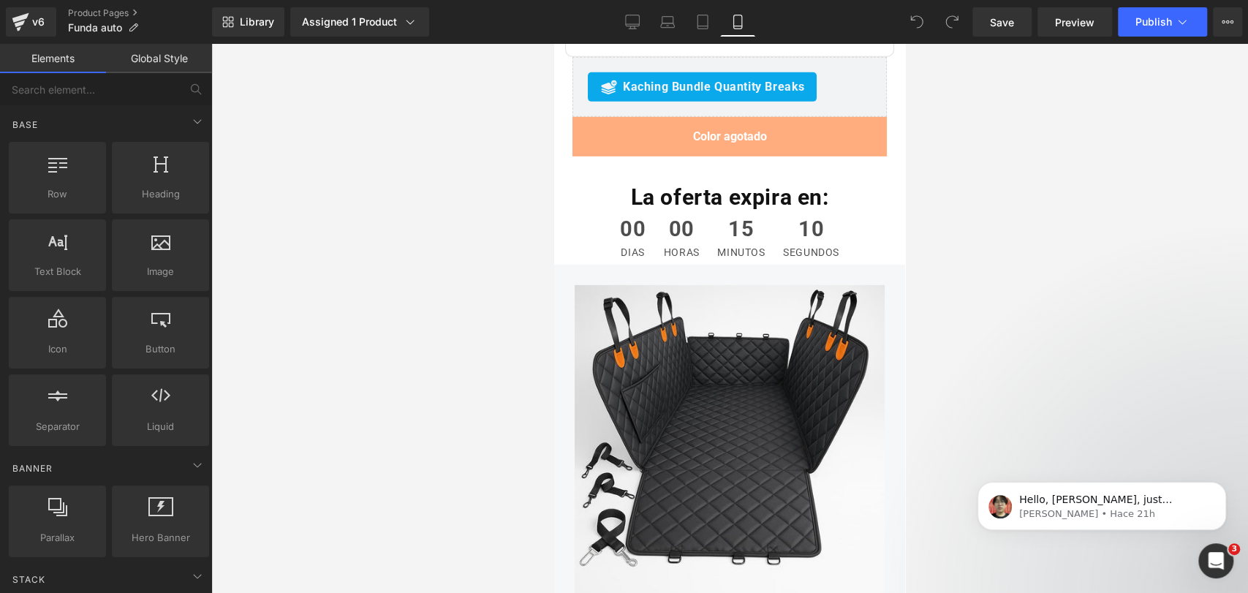
scroll to position [6751, 0]
